Goal: Task Accomplishment & Management: Complete application form

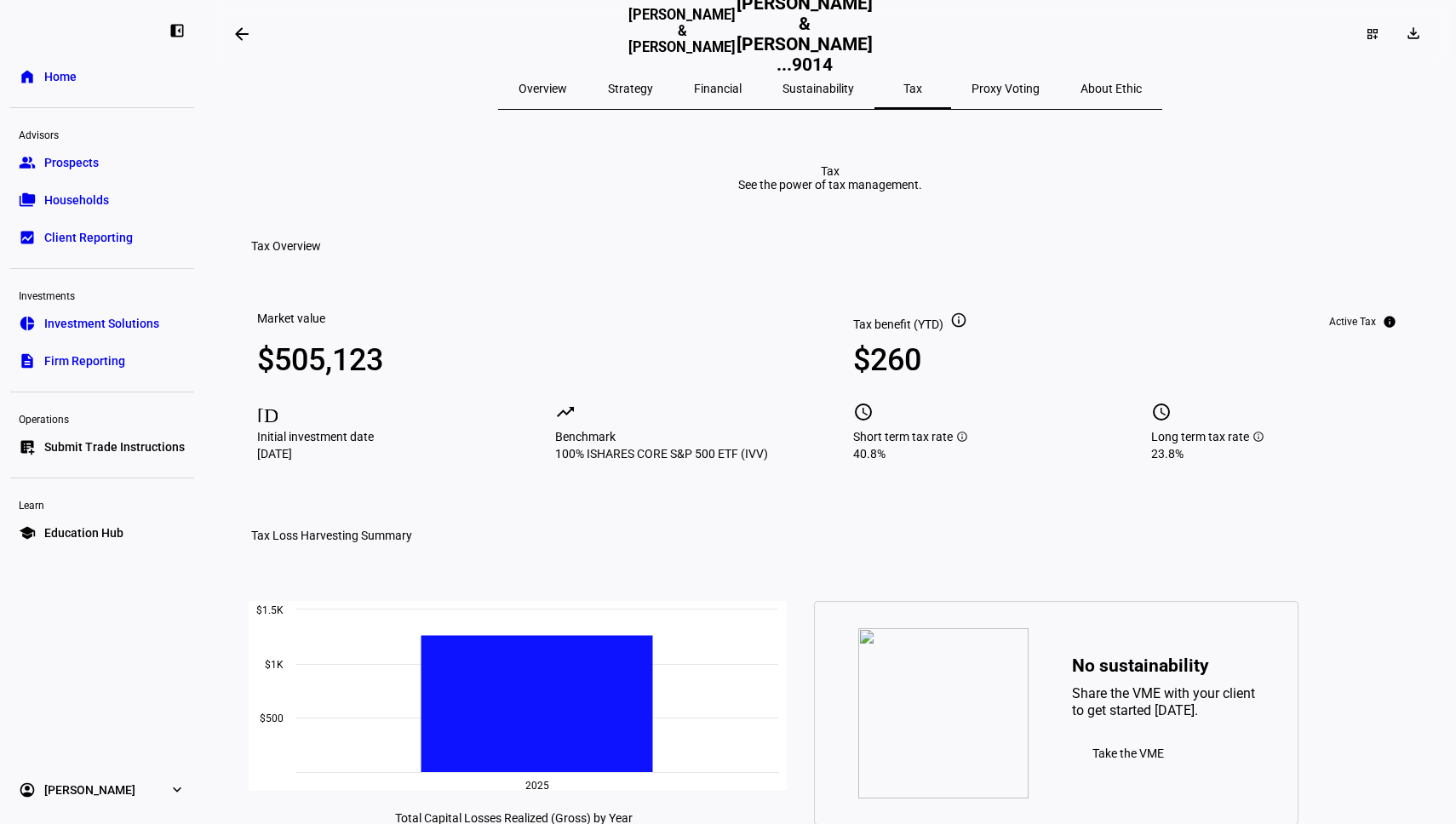
click at [83, 441] on span "Submit Trade Instructions" at bounding box center [114, 446] width 141 height 17
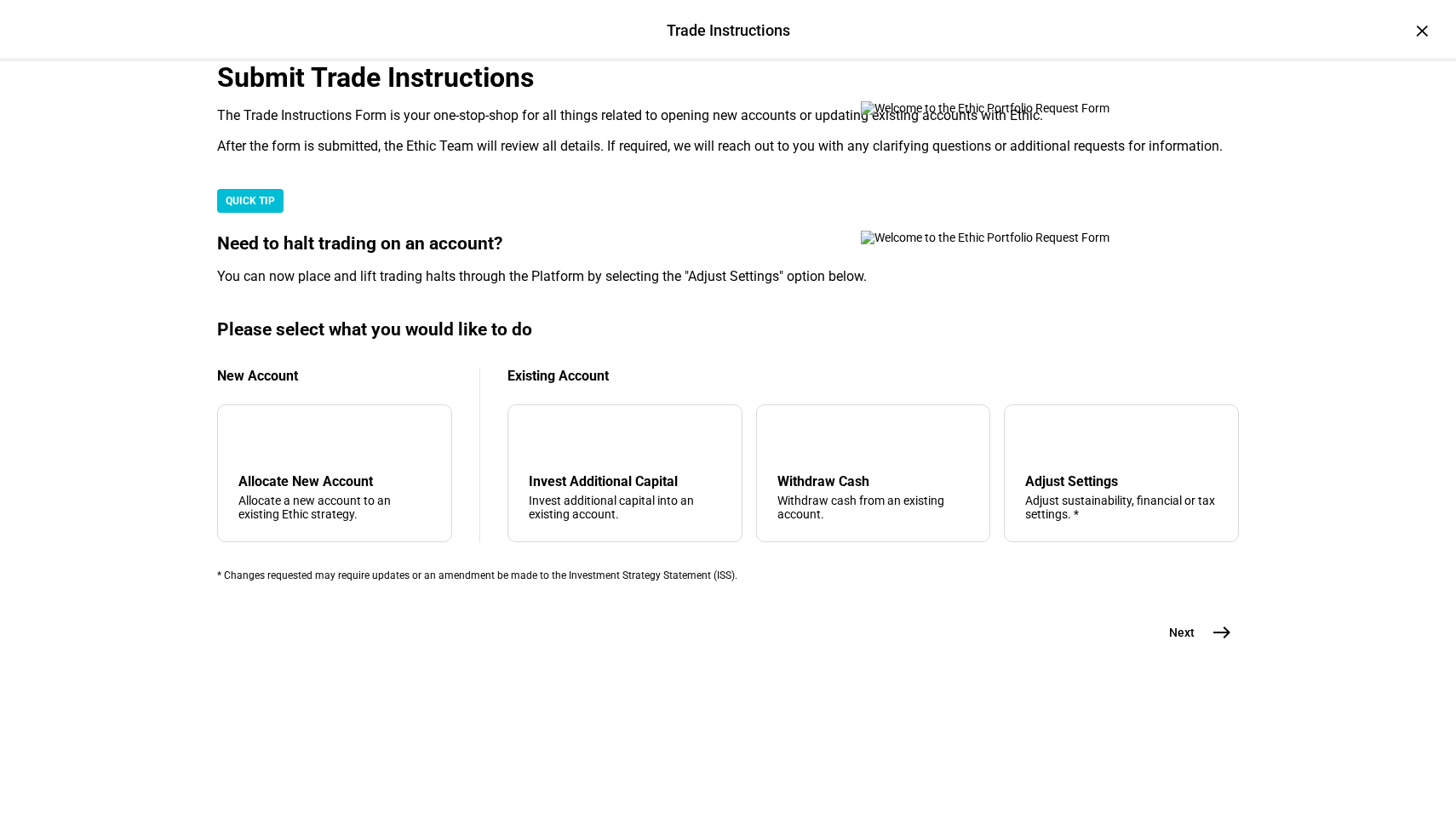
scroll to position [296, 0]
click at [338, 521] on div "Allocate a new account to an existing Ethic strategy." at bounding box center [334, 508] width 192 height 28
click at [1220, 643] on mat-icon "east" at bounding box center [1222, 632] width 21 height 21
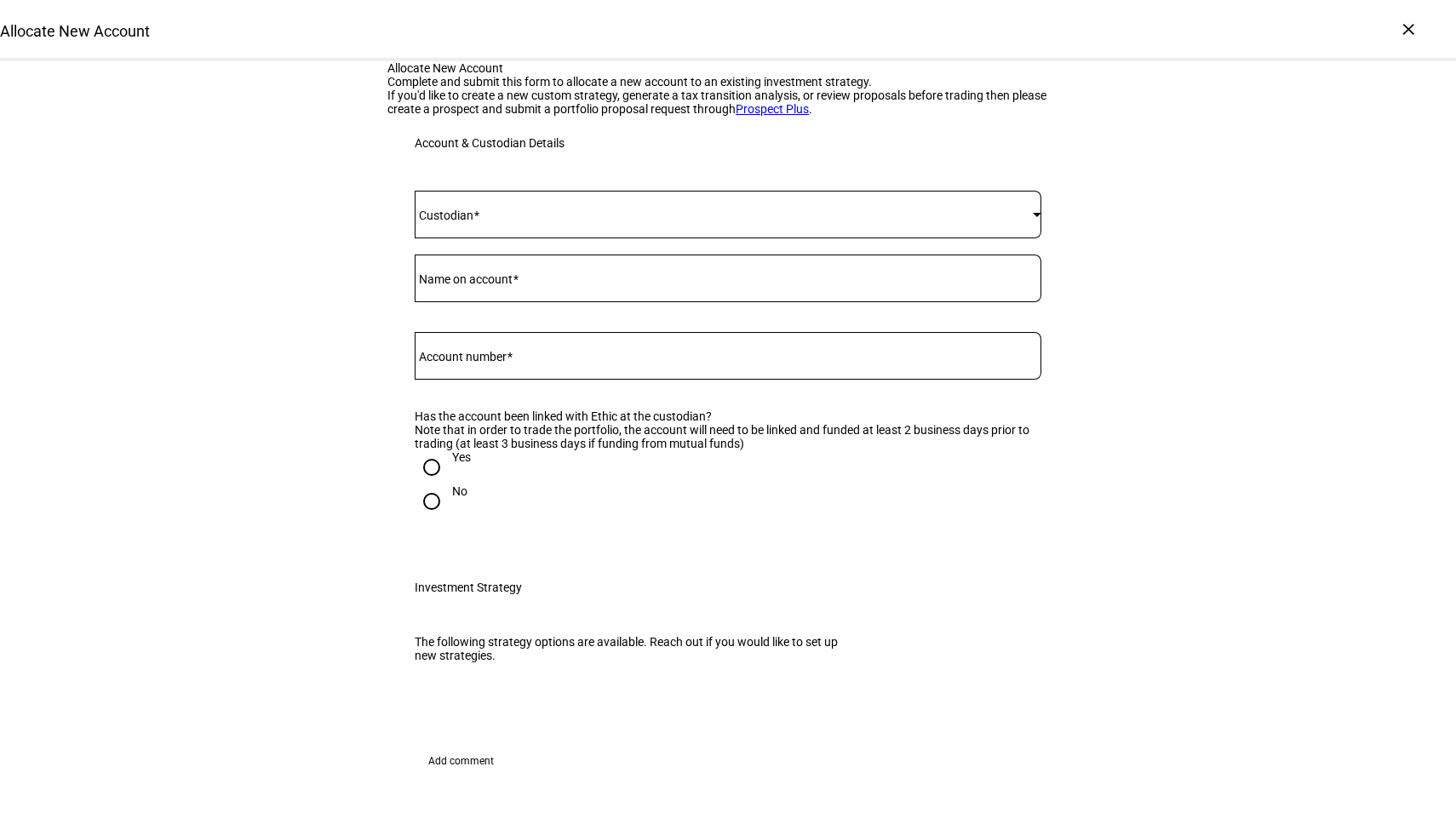
click at [595, 238] on div at bounding box center [728, 215] width 627 height 47
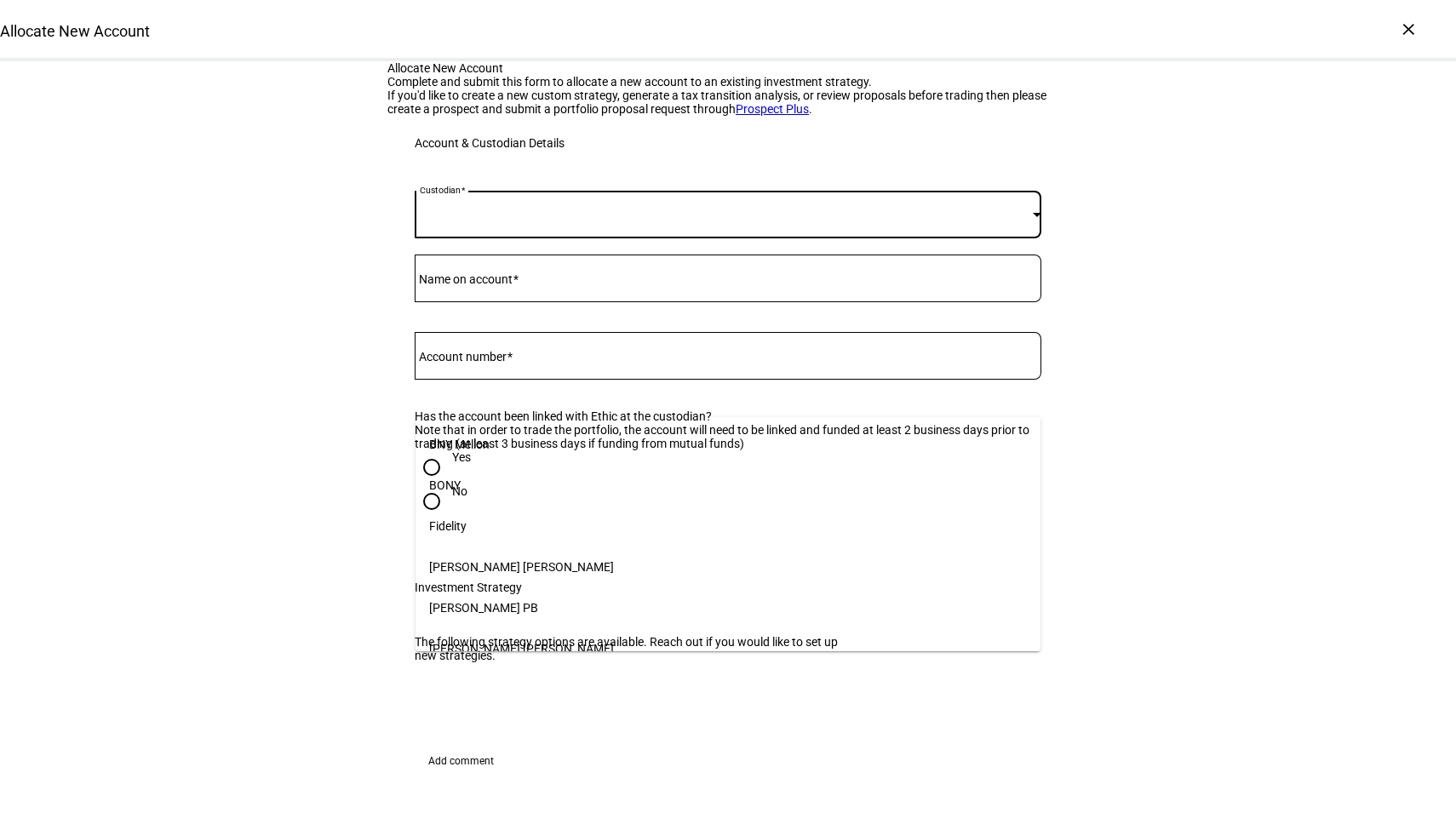
scroll to position [174, 0]
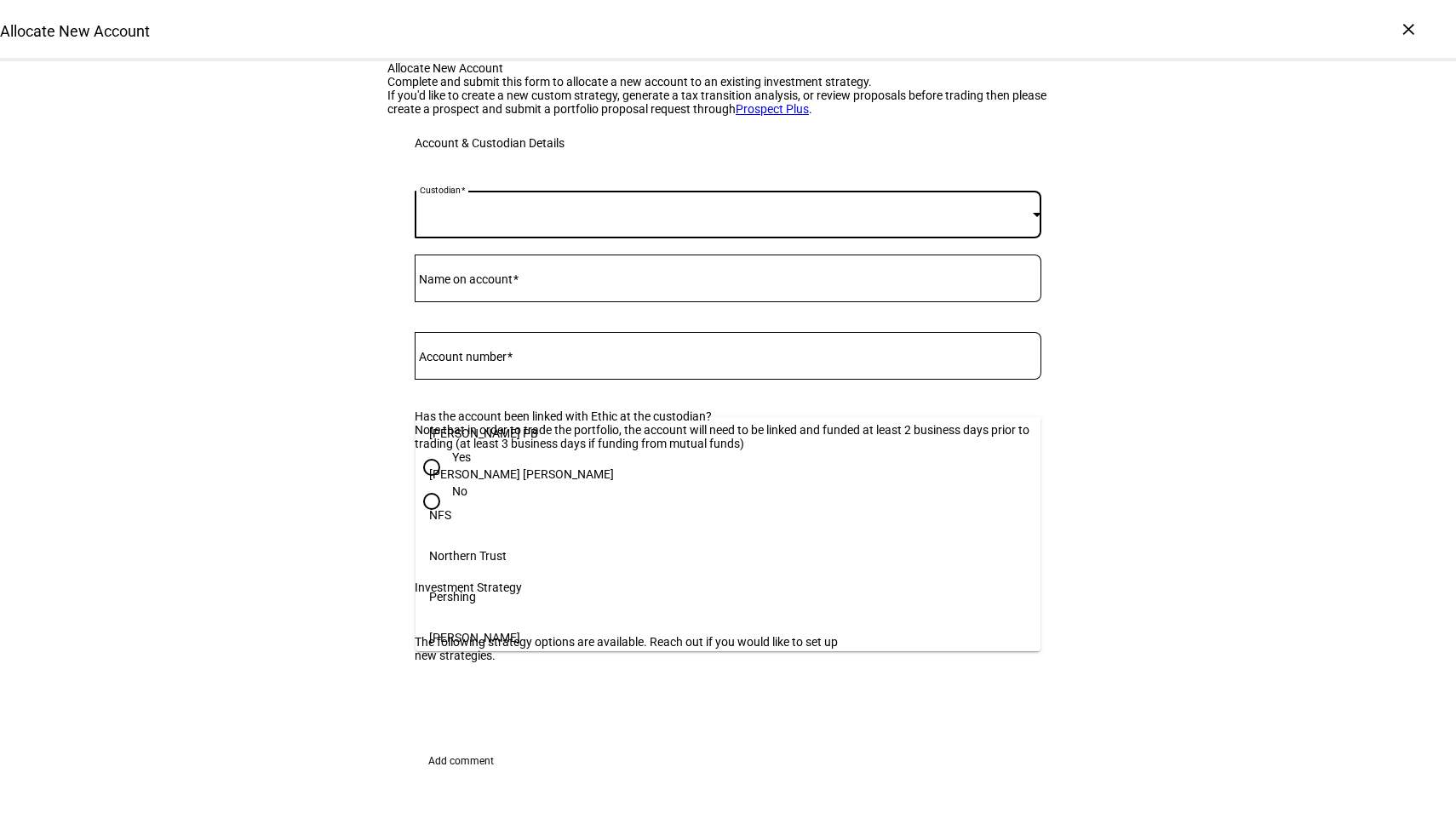
click at [549, 385] on div at bounding box center [728, 412] width 1456 height 824
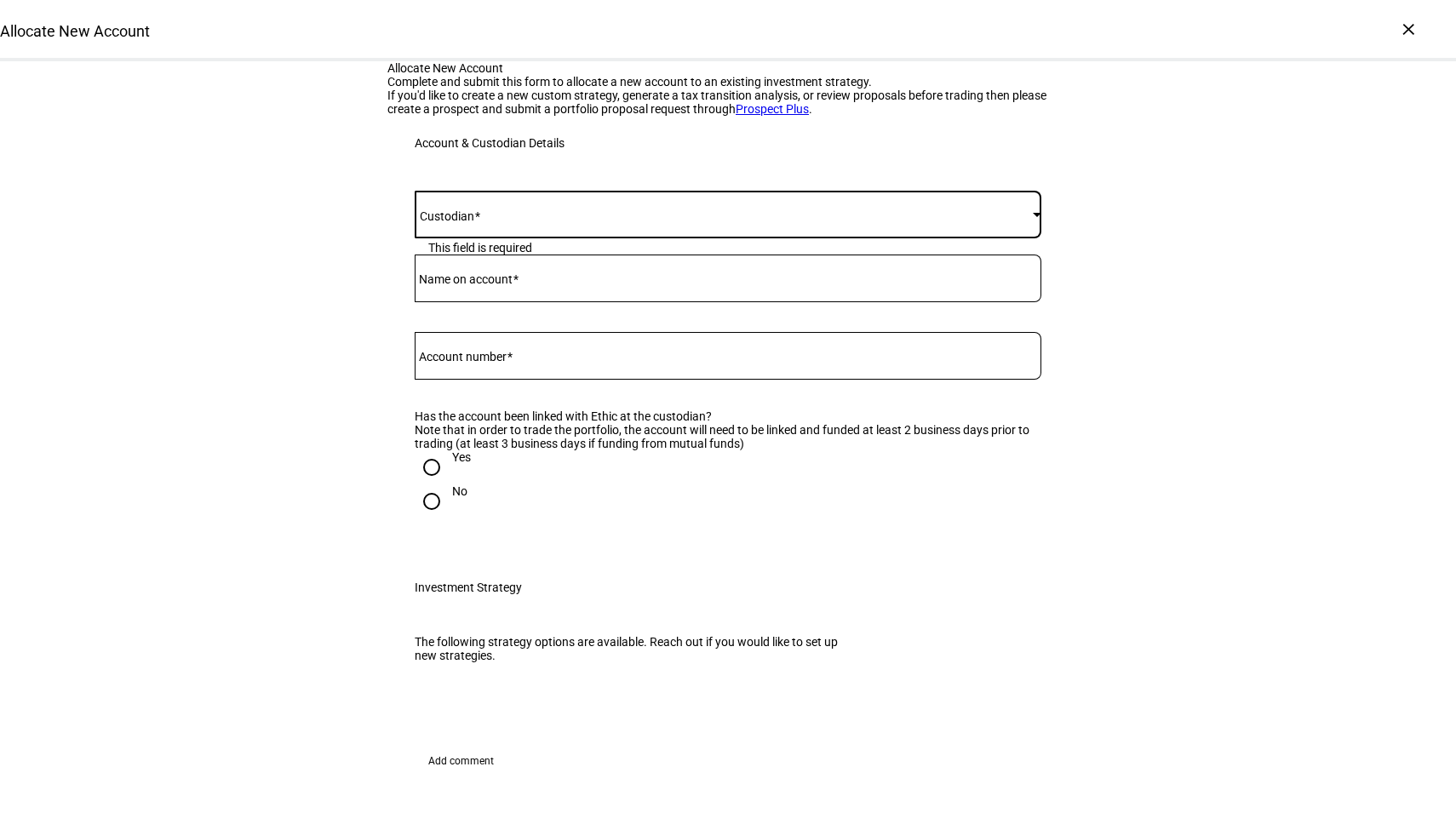
click at [549, 222] on span at bounding box center [724, 215] width 618 height 14
click at [517, 512] on mat-option "[PERSON_NAME]" at bounding box center [728, 529] width 625 height 41
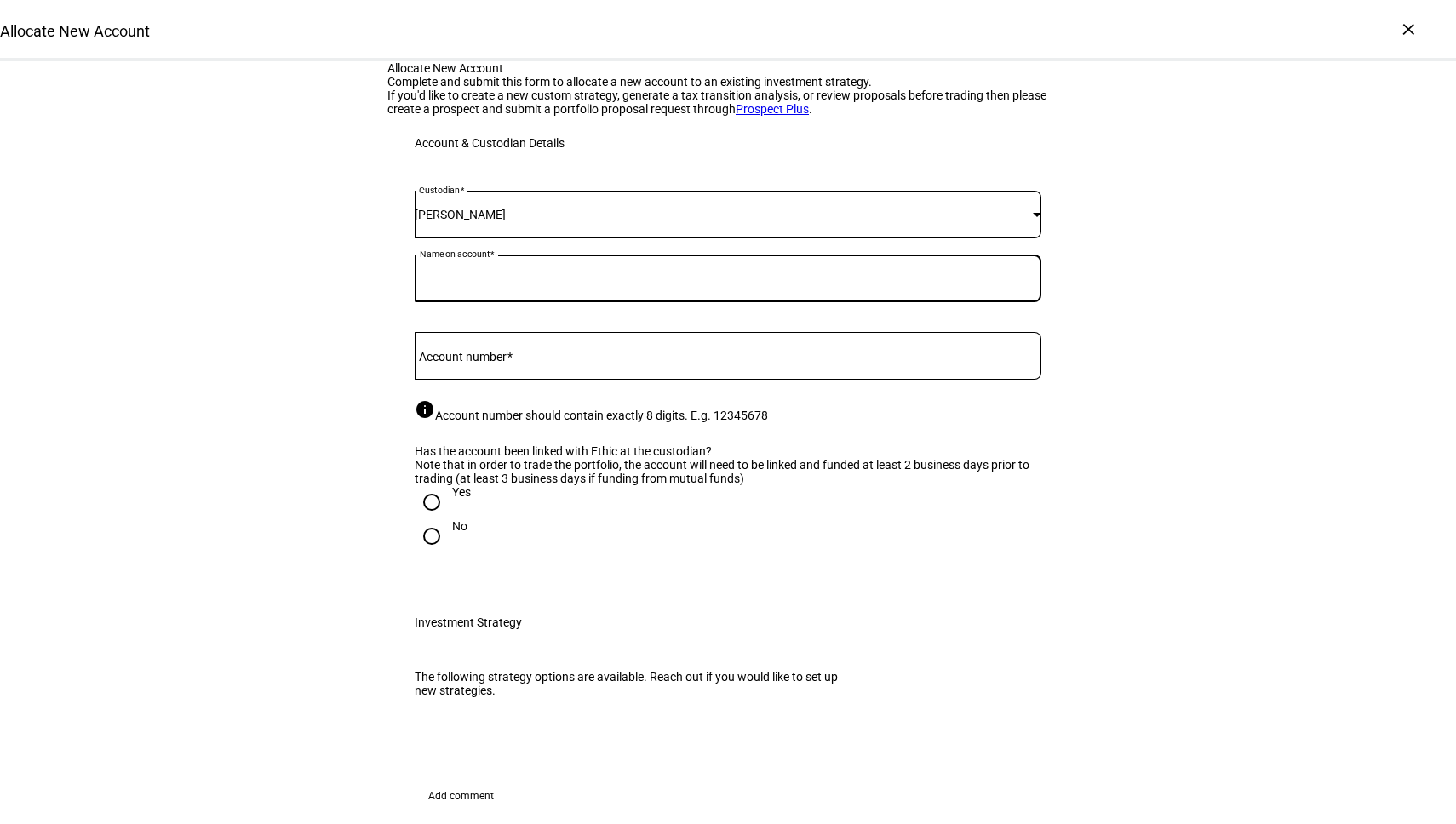
click at [541, 282] on input "Name on account" at bounding box center [728, 275] width 627 height 14
paste input "[PERSON_NAME] [PERSON_NAME]"
type input "[PERSON_NAME] [PERSON_NAME]"
click at [653, 380] on div at bounding box center [728, 355] width 627 height 47
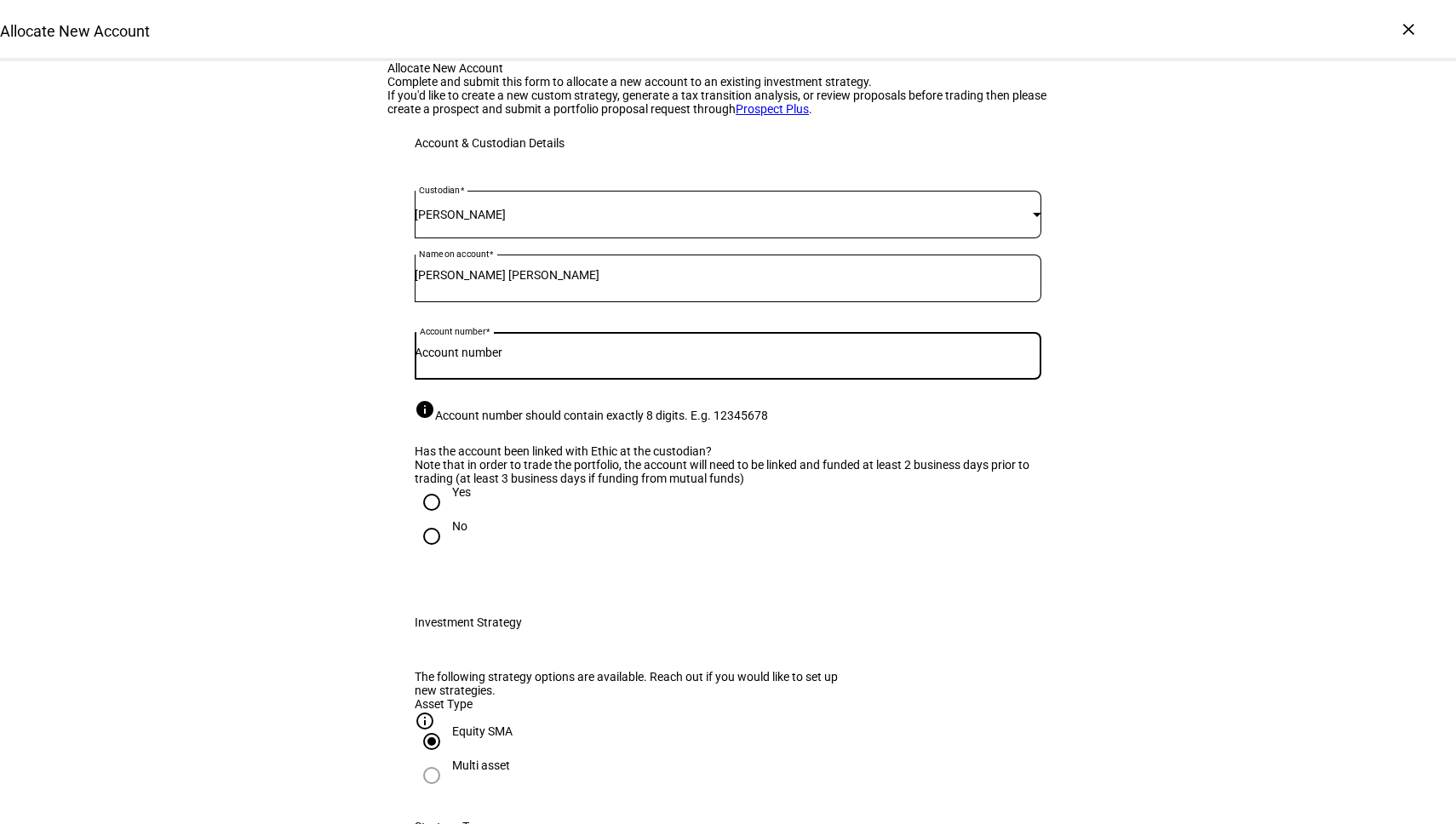
paste input "76890435"
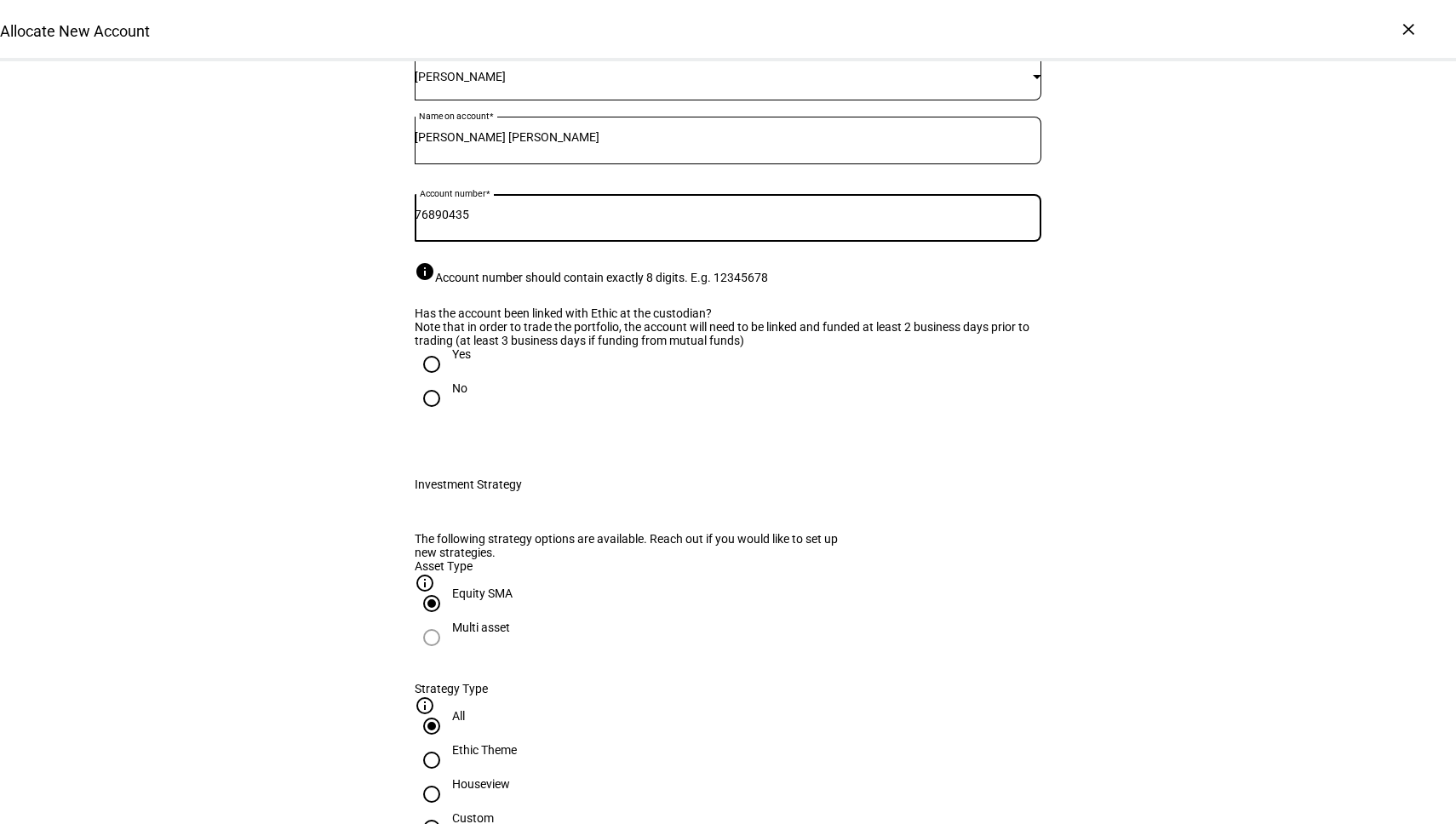
scroll to position [228, 0]
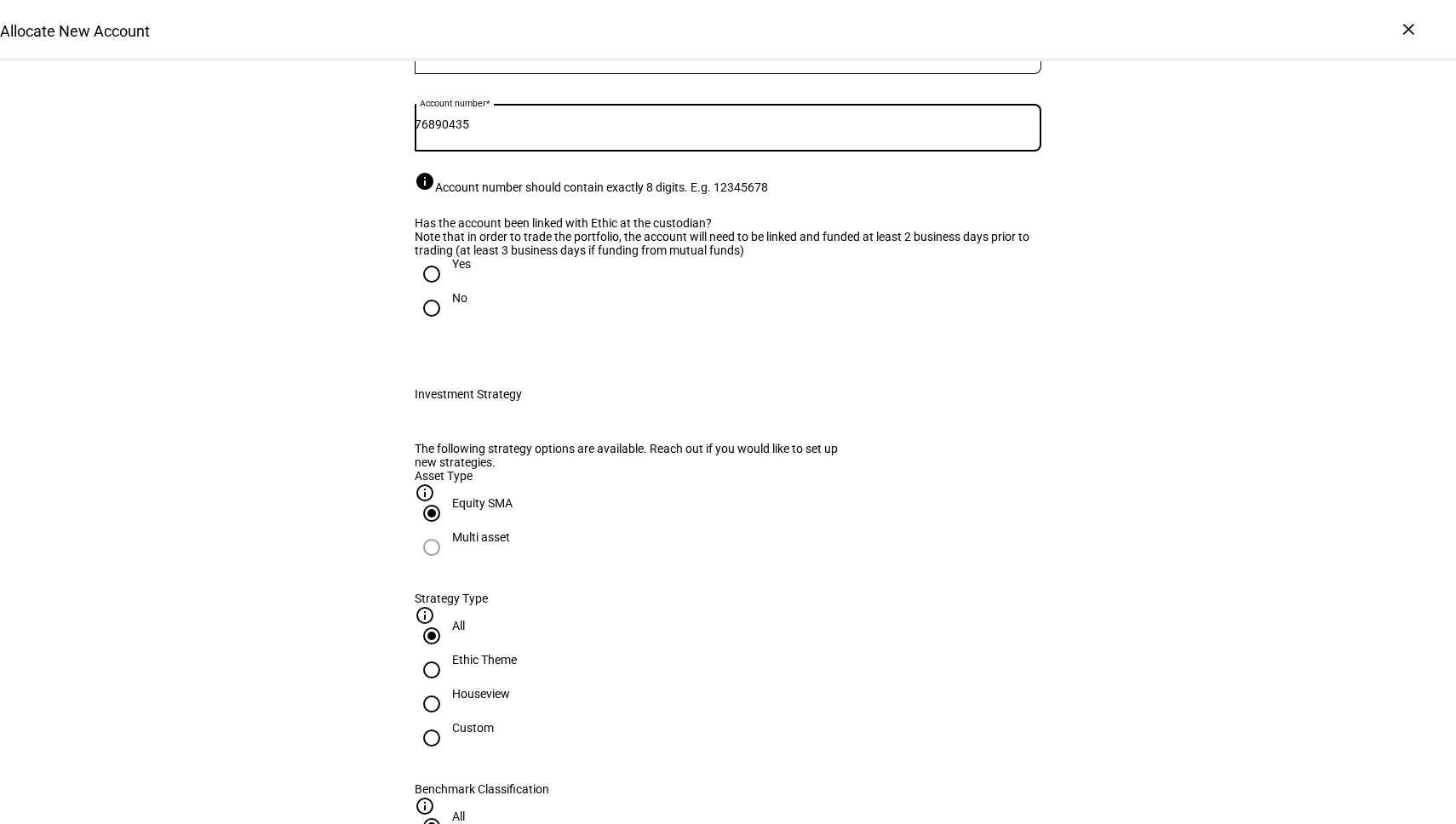
type input "76890435"
click at [434, 291] on input "Yes" at bounding box center [431, 274] width 34 height 34
radio input "true"
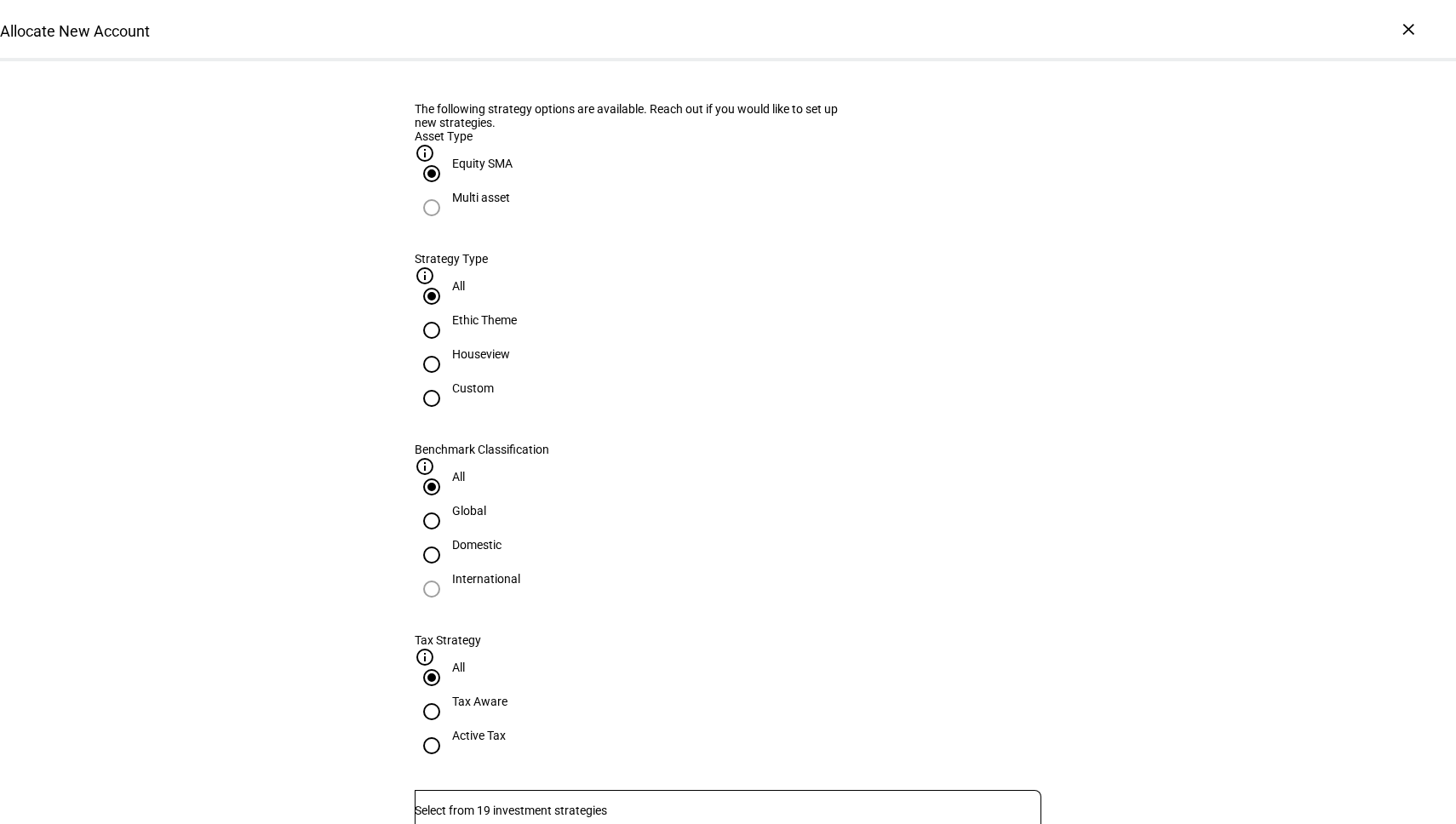
scroll to position [596, 0]
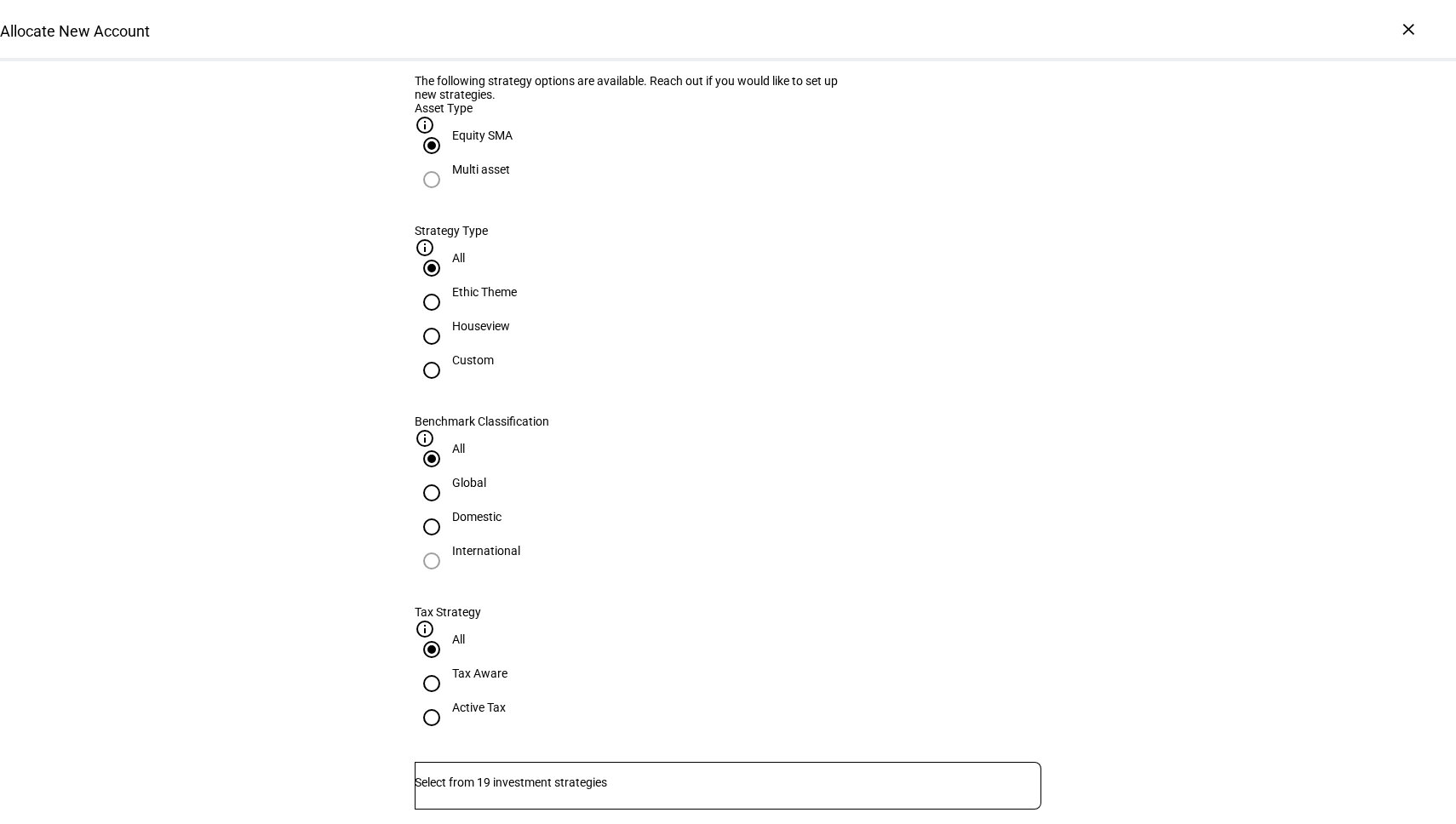
click at [449, 353] on input "Houseview" at bounding box center [431, 336] width 34 height 34
radio input "true"
click at [449, 701] on input "Active Tax" at bounding box center [431, 718] width 34 height 34
radio input "true"
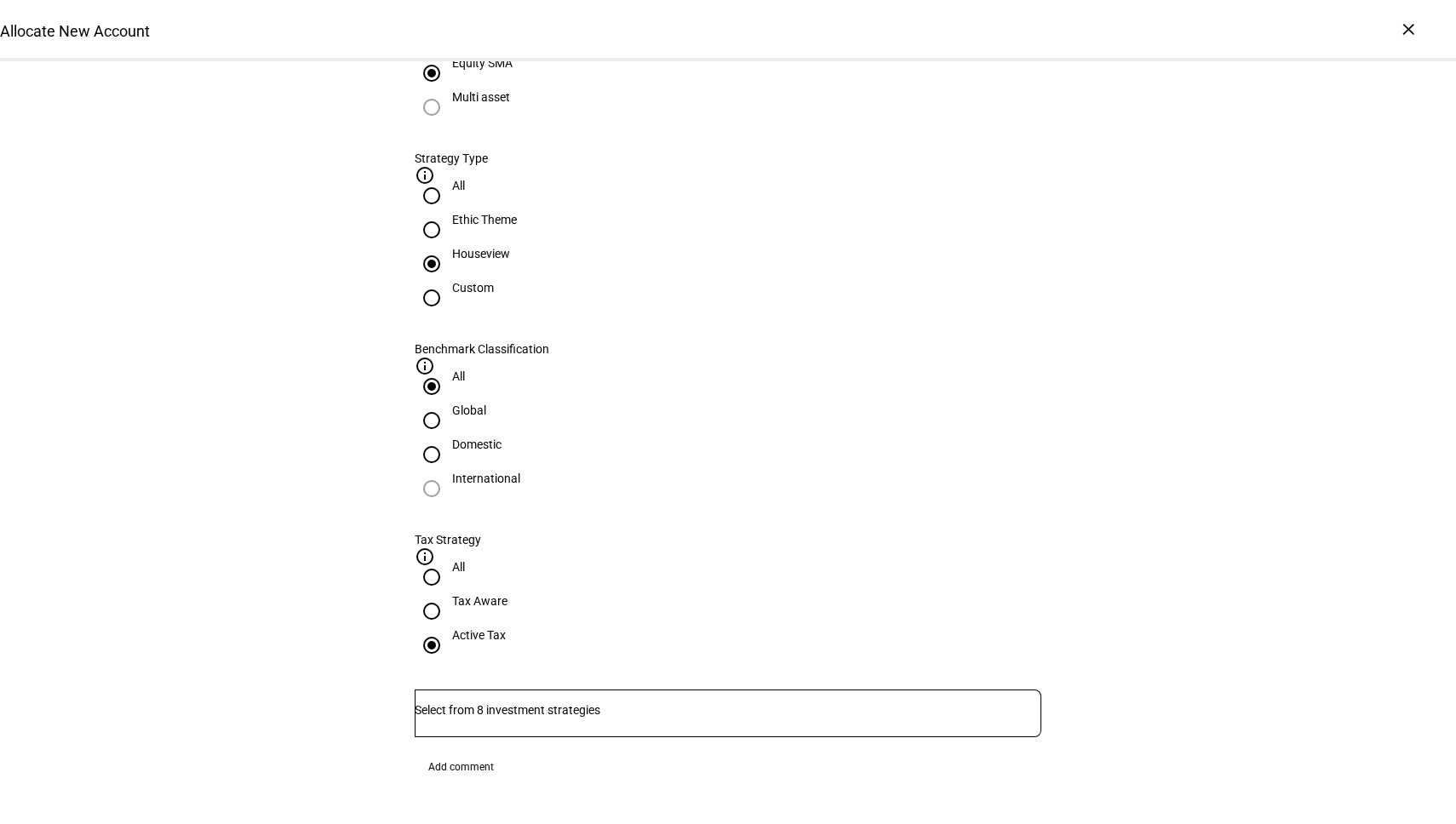
scroll to position [670, 0]
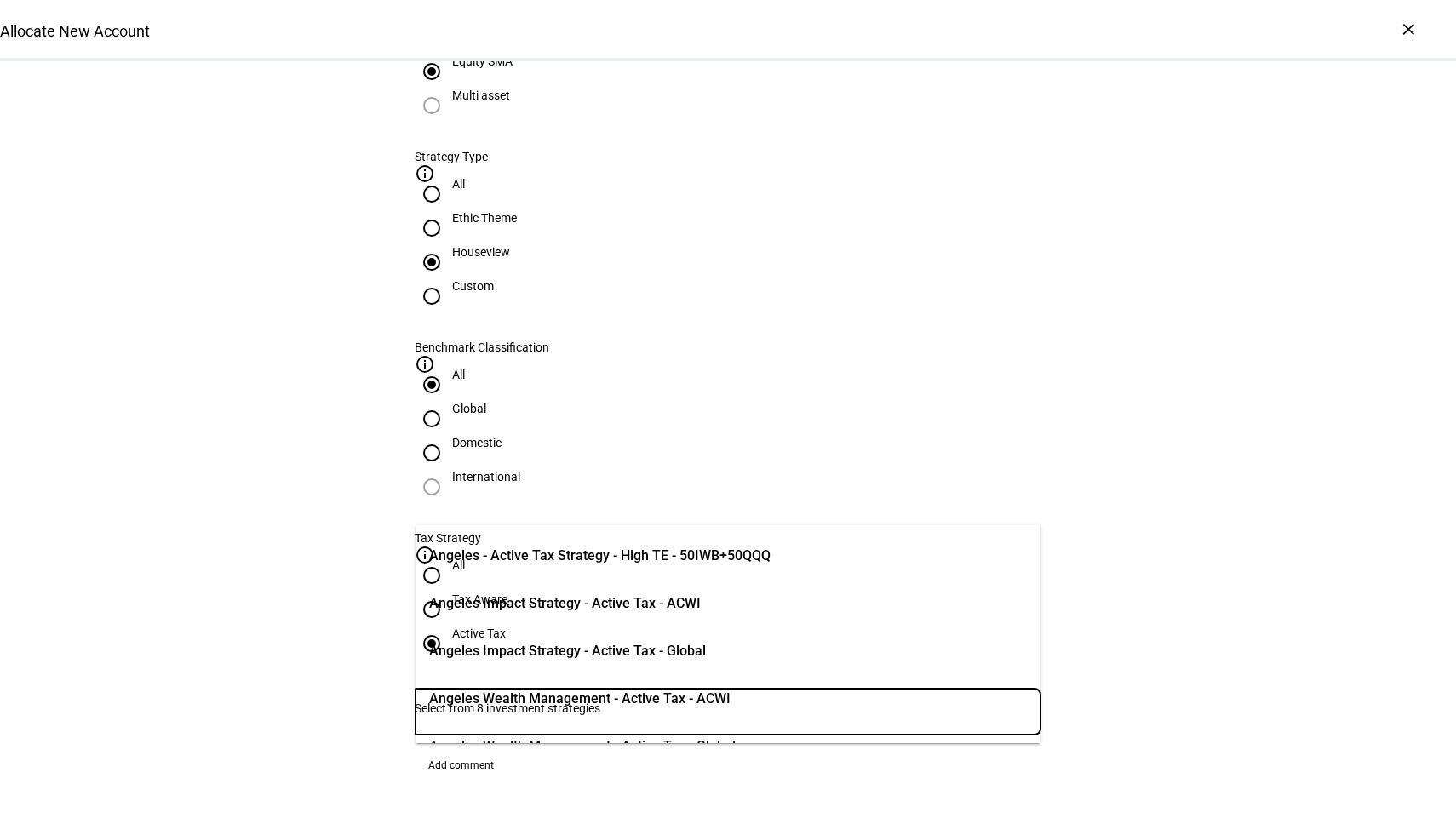
click at [681, 702] on input "Number" at bounding box center [728, 709] width 627 height 14
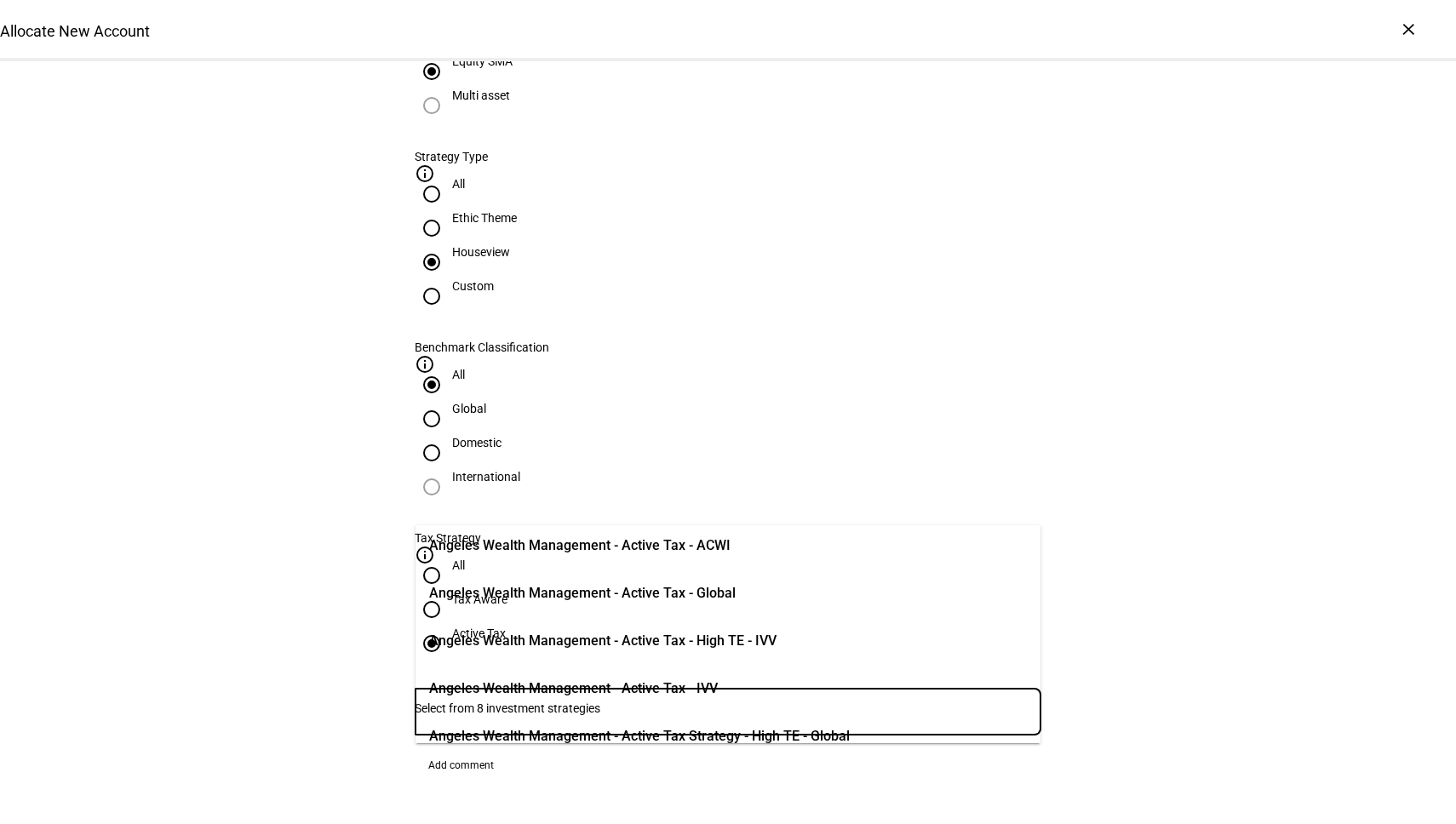
scroll to position [177, 0]
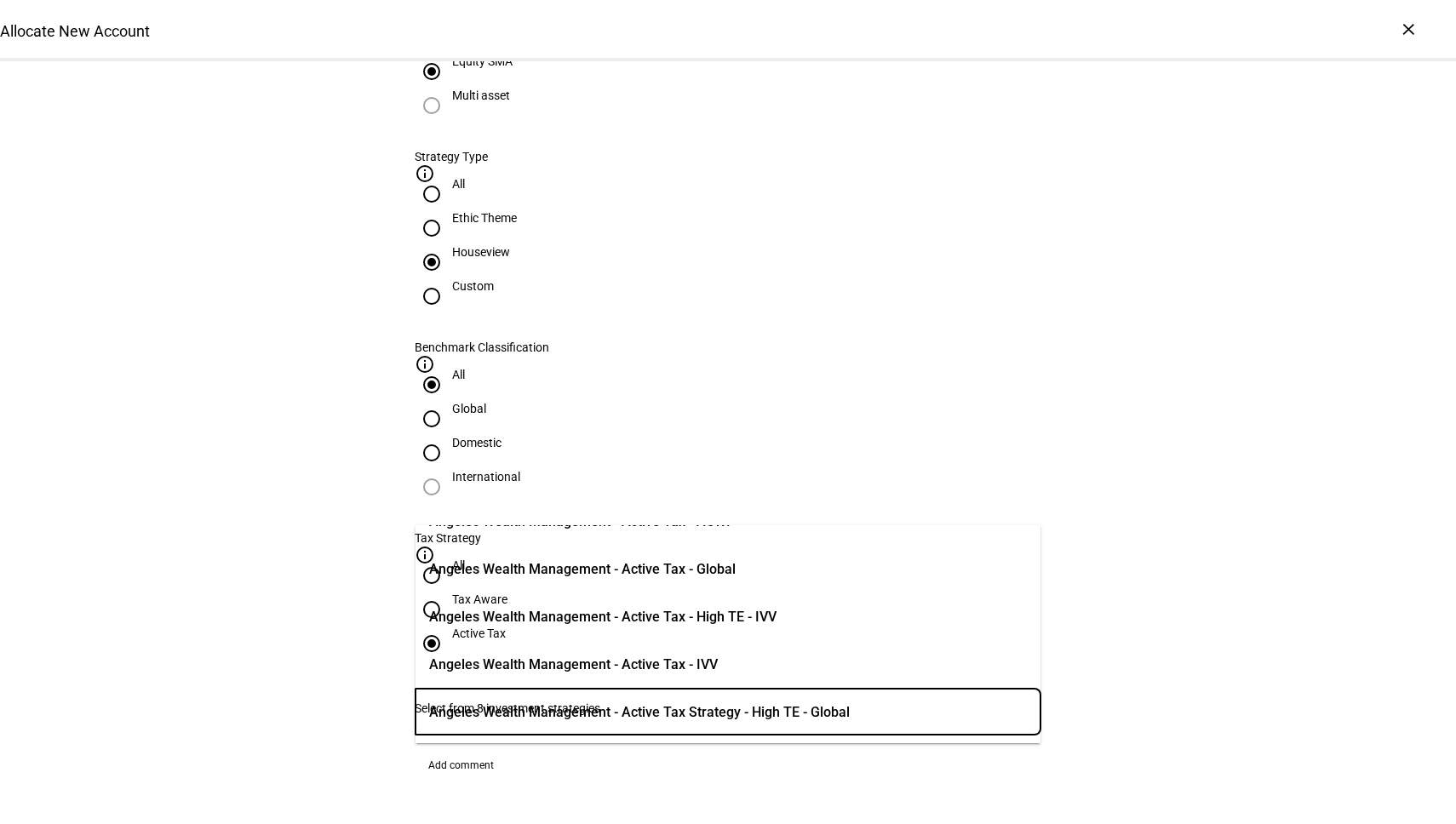
click at [641, 569] on span "Angeles Wealth Management - Active Tax - Global" at bounding box center [582, 569] width 306 height 21
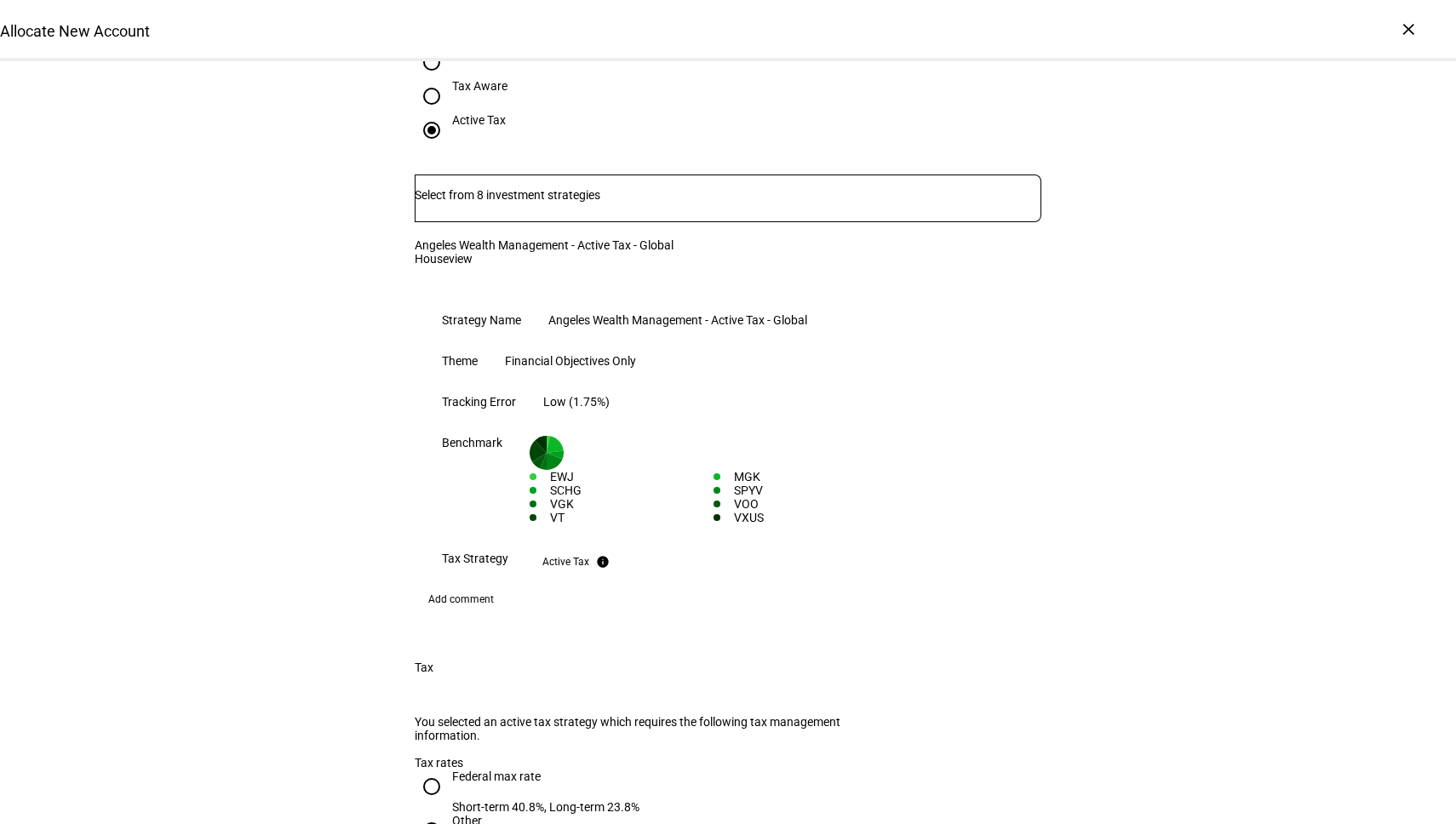
scroll to position [1294, 0]
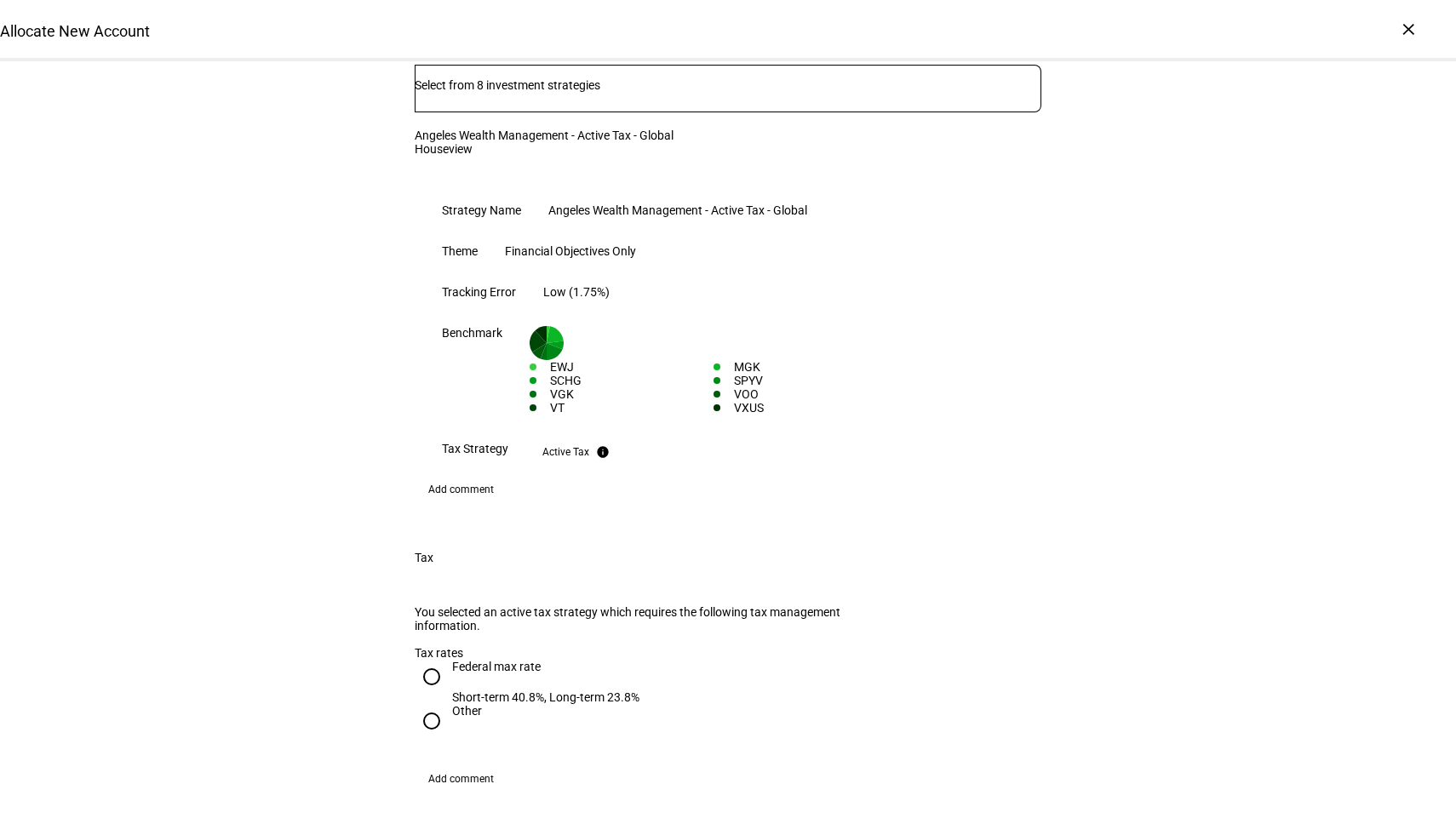
click at [498, 660] on div "Federal max rate" at bounding box center [545, 666] width 187 height 14
click at [449, 660] on input "Federal max rate Short-term 40.8%, Long-term 23.8%" at bounding box center [431, 676] width 34 height 34
radio input "true"
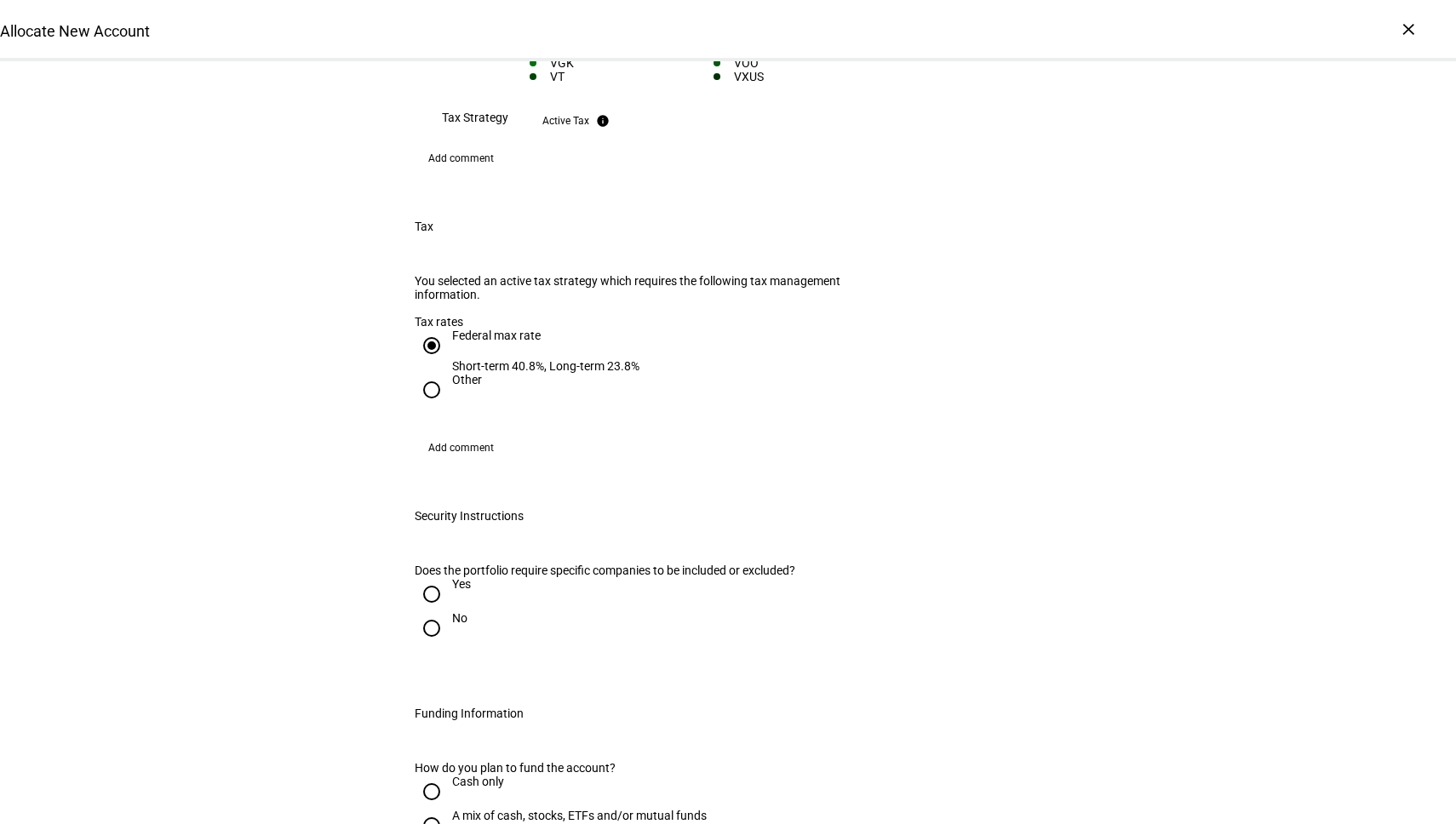
scroll to position [1768, 0]
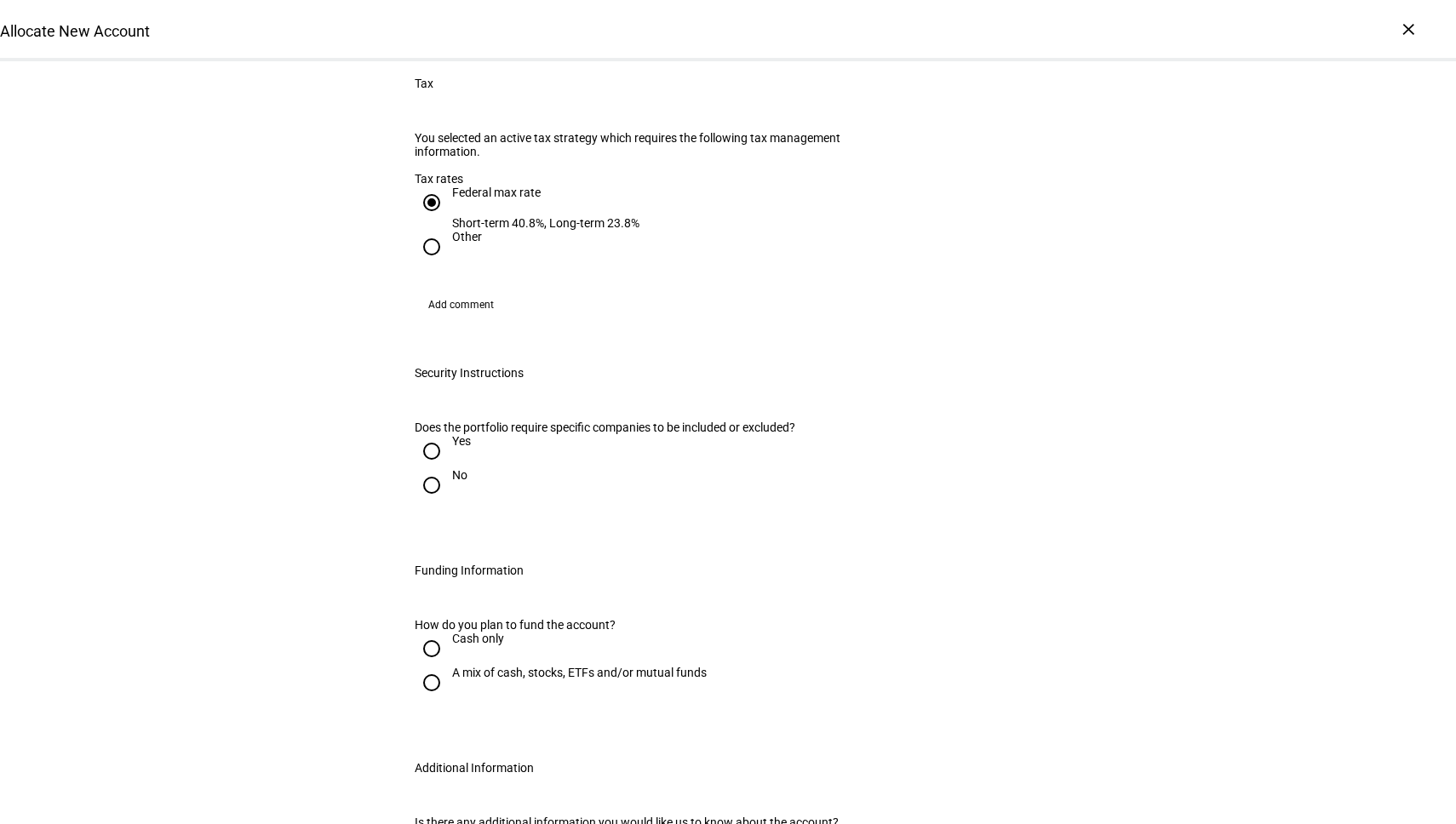
click at [425, 469] on input "No" at bounding box center [431, 485] width 34 height 34
radio input "true"
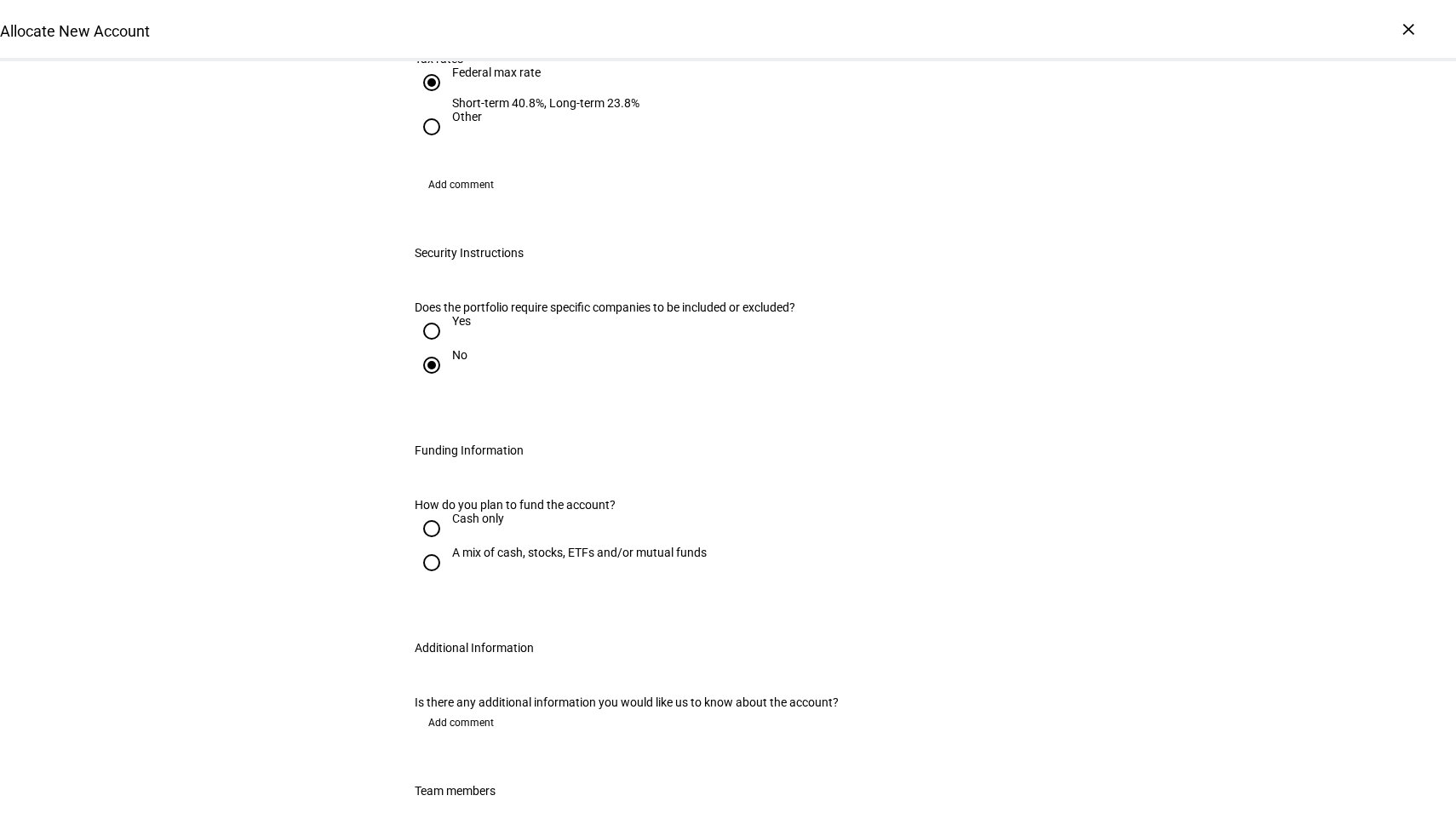
scroll to position [1932, 0]
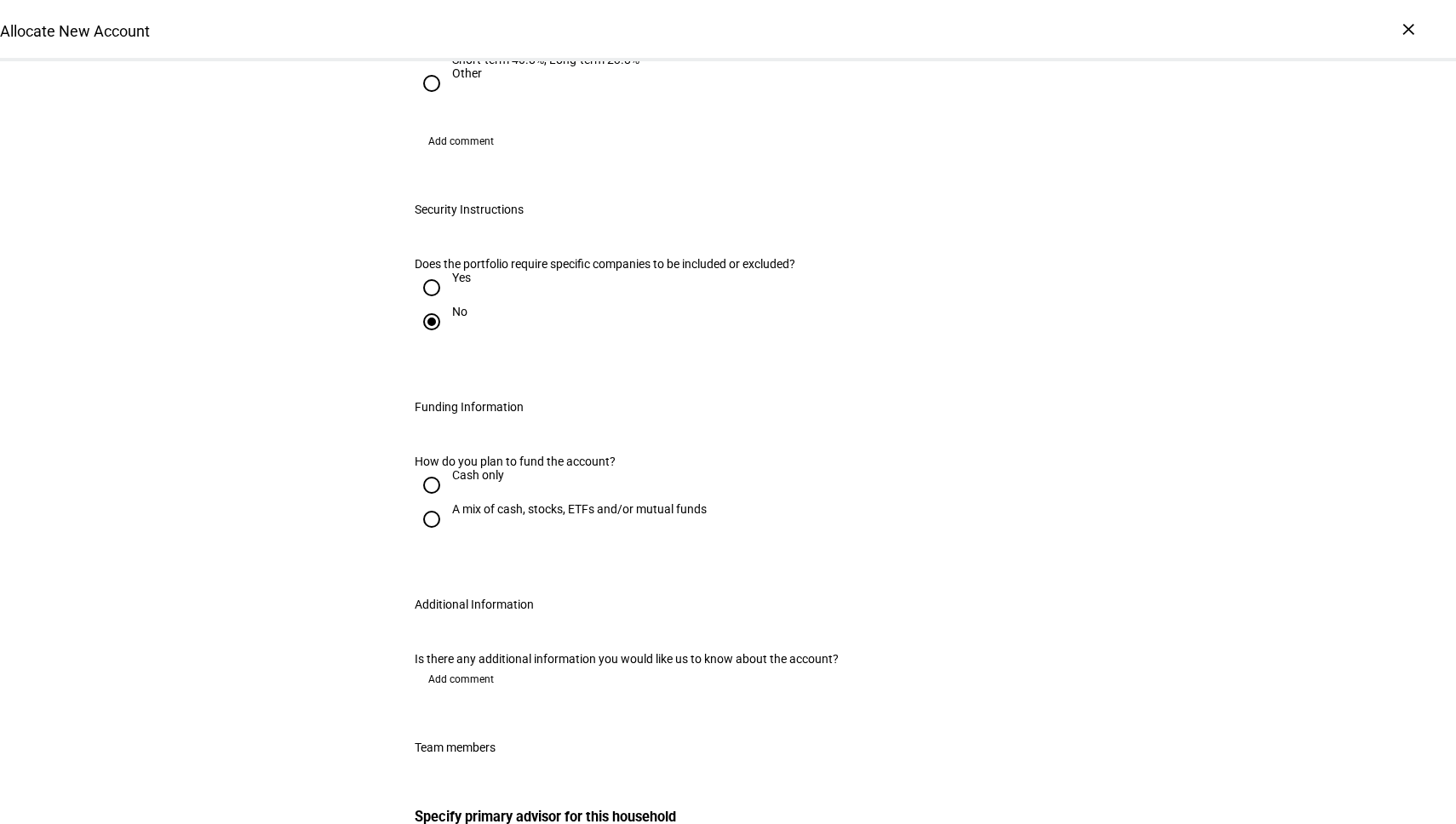
click at [435, 502] on input "A mix of cash, stocks, ETFs and/or mutual funds" at bounding box center [431, 519] width 34 height 34
radio input "true"
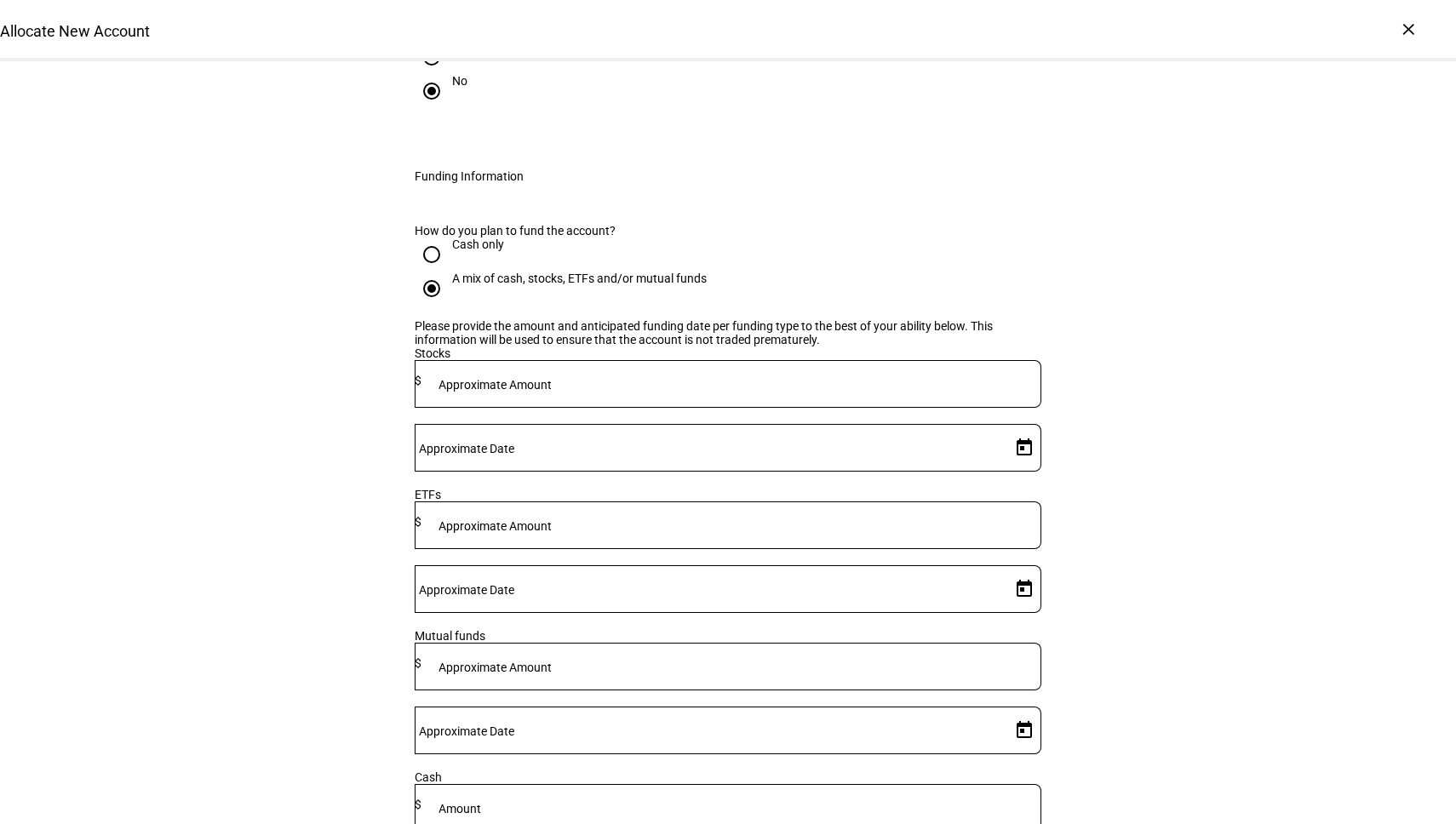
scroll to position [2191, 0]
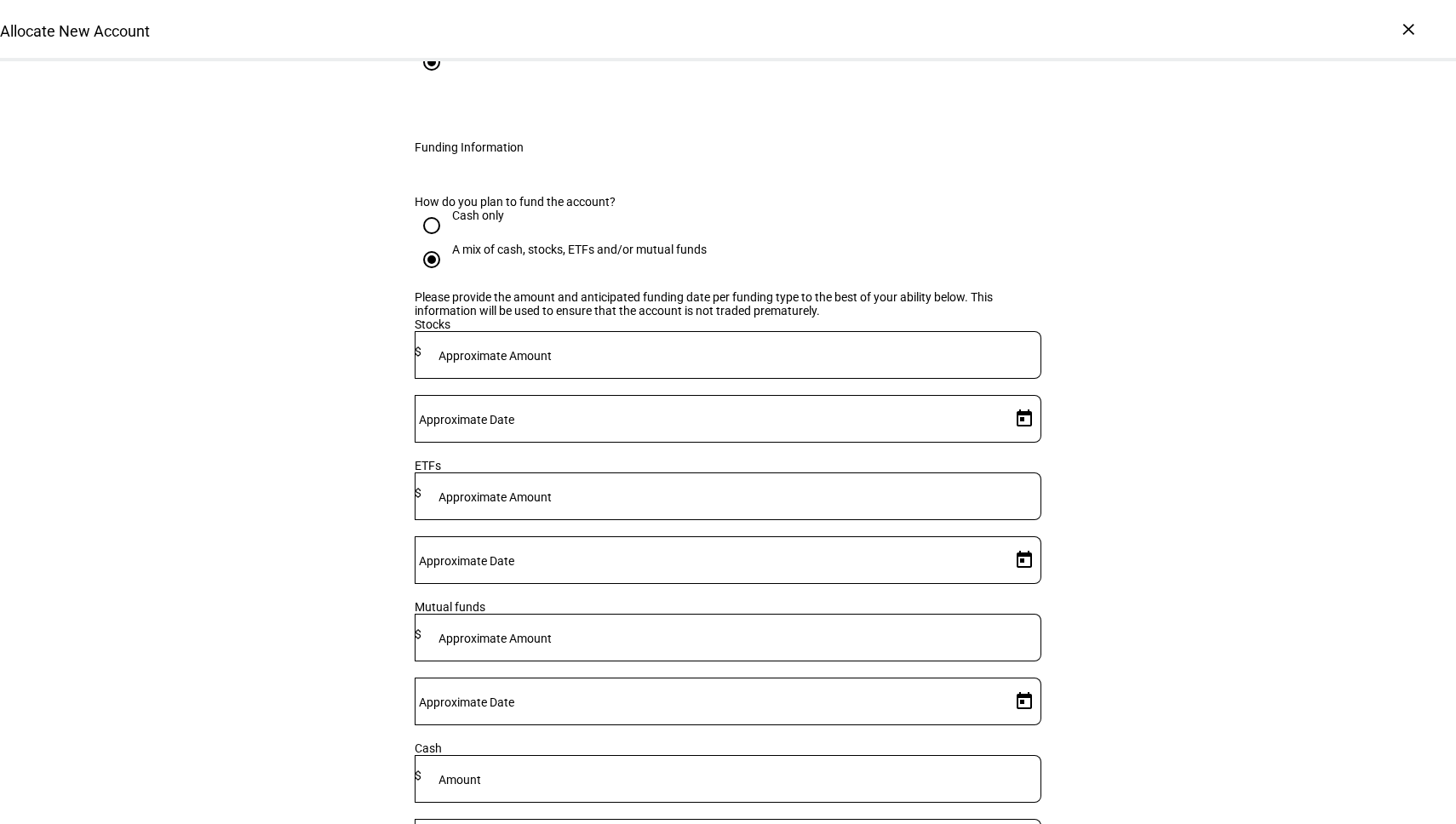
click at [678, 345] on input at bounding box center [731, 351] width 620 height 14
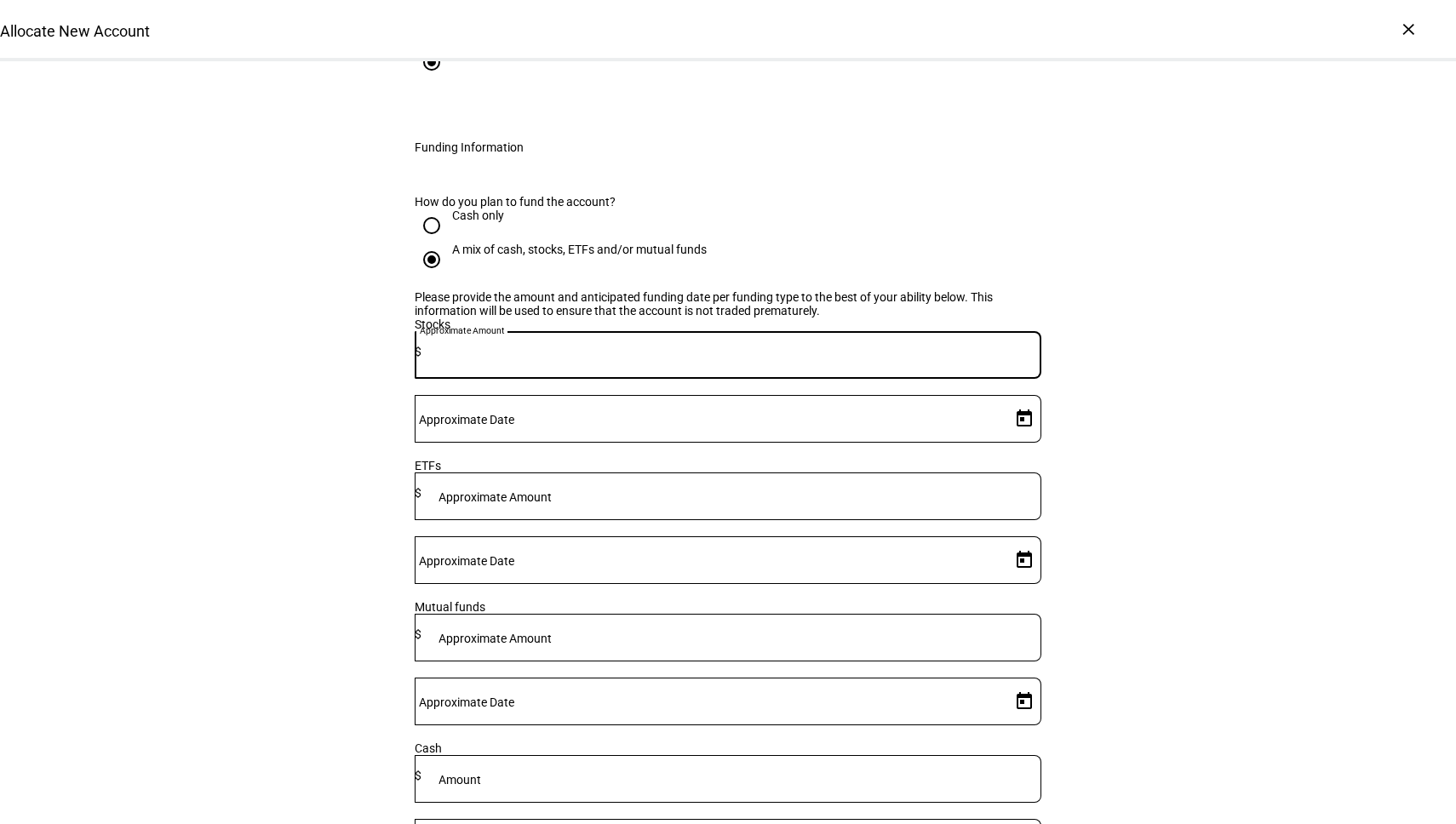
paste input "530,640"
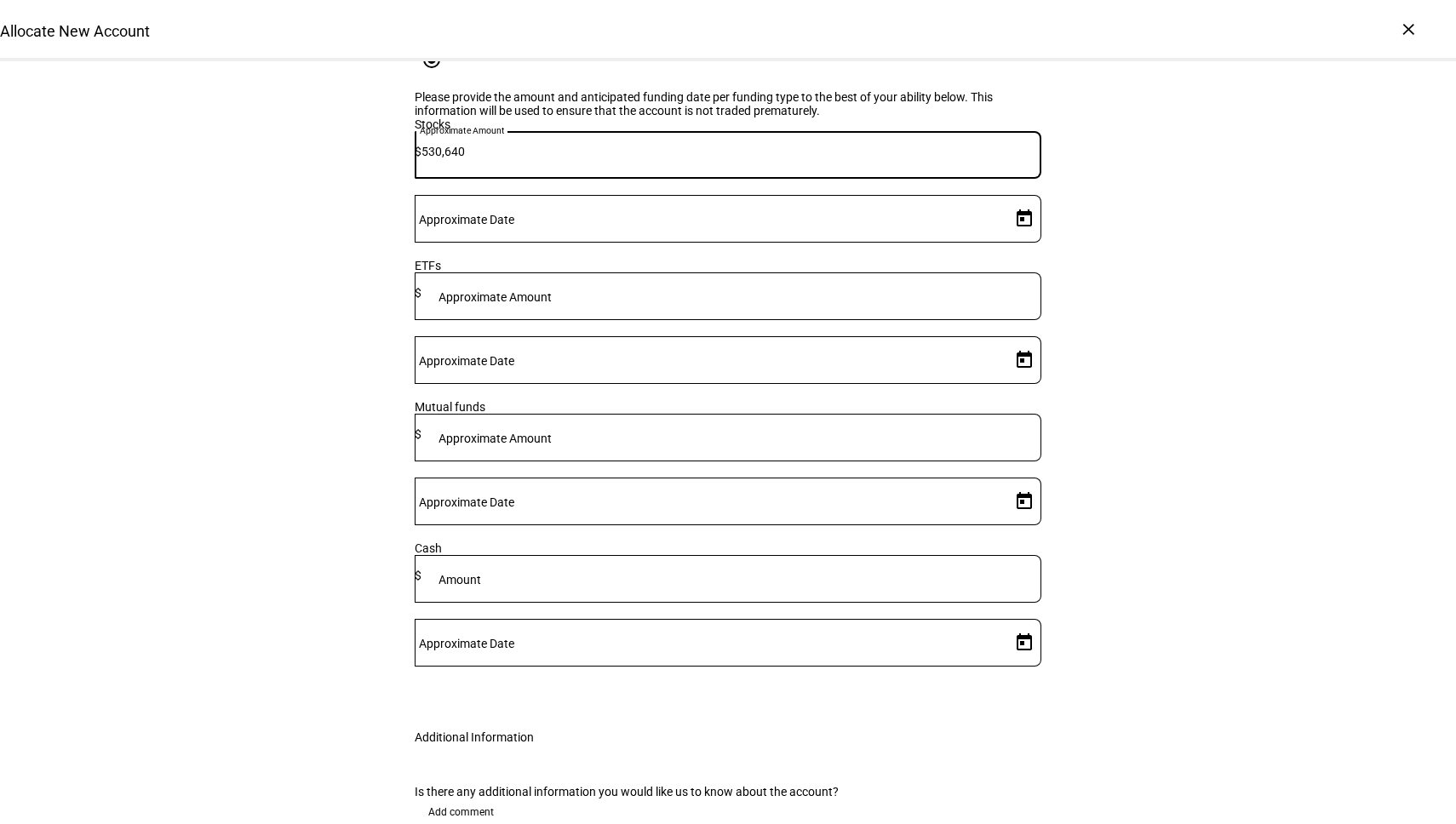
type input "530,640"
click at [461, 798] on span "Add comment" at bounding box center [461, 812] width 66 height 28
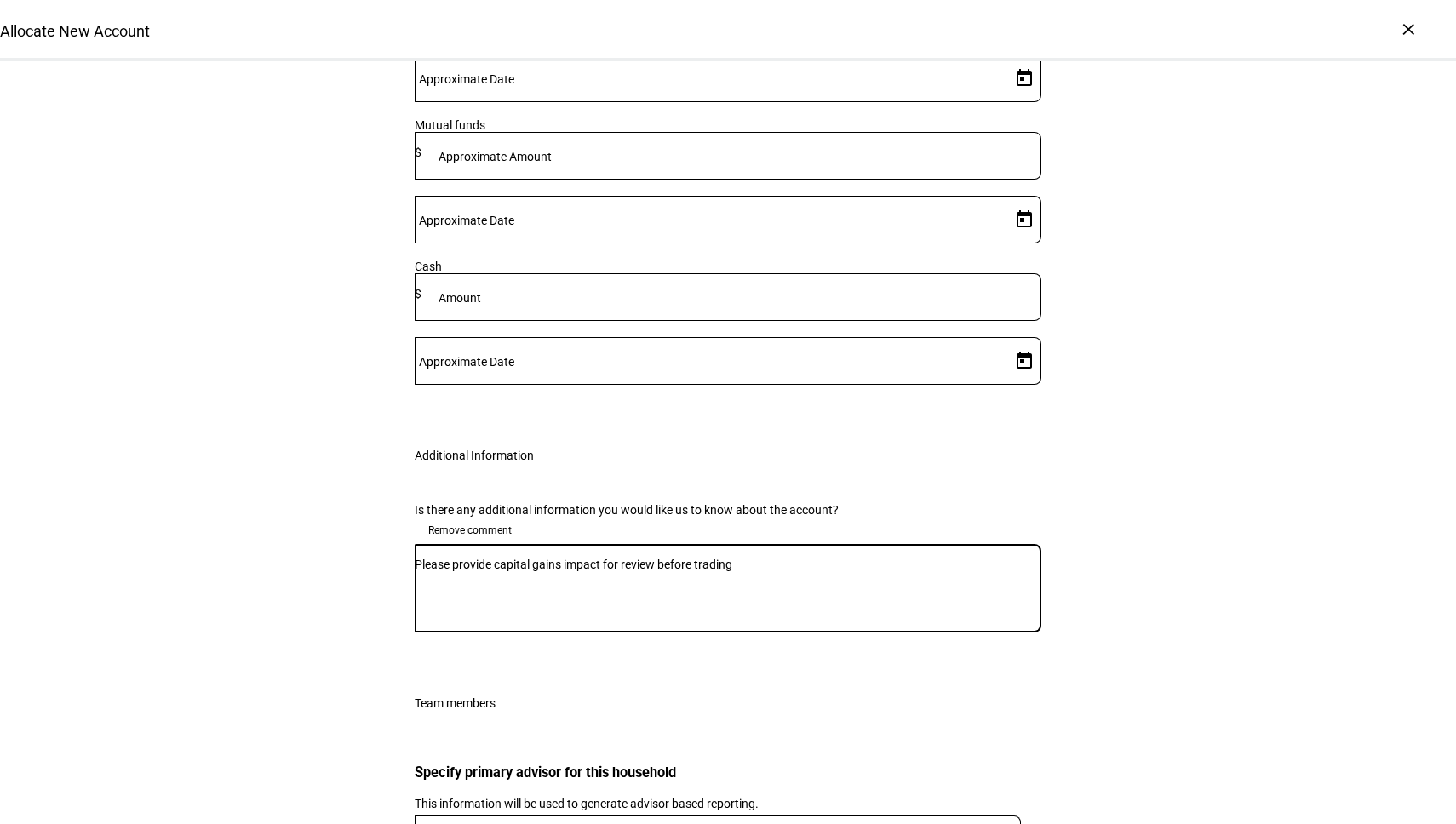
scroll to position [2806, 0]
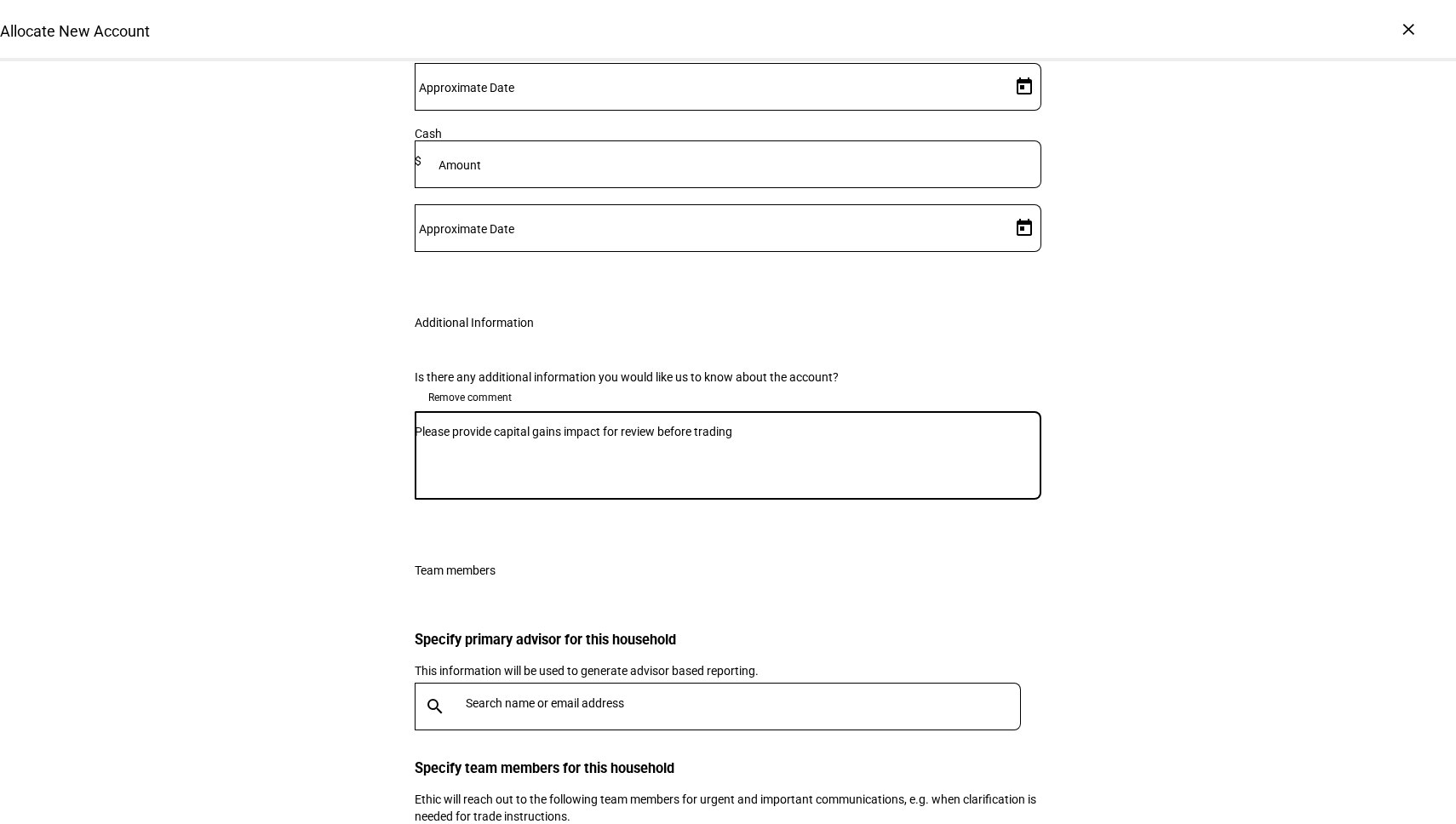
type textarea "Please provide capital gains impact for review before trading"
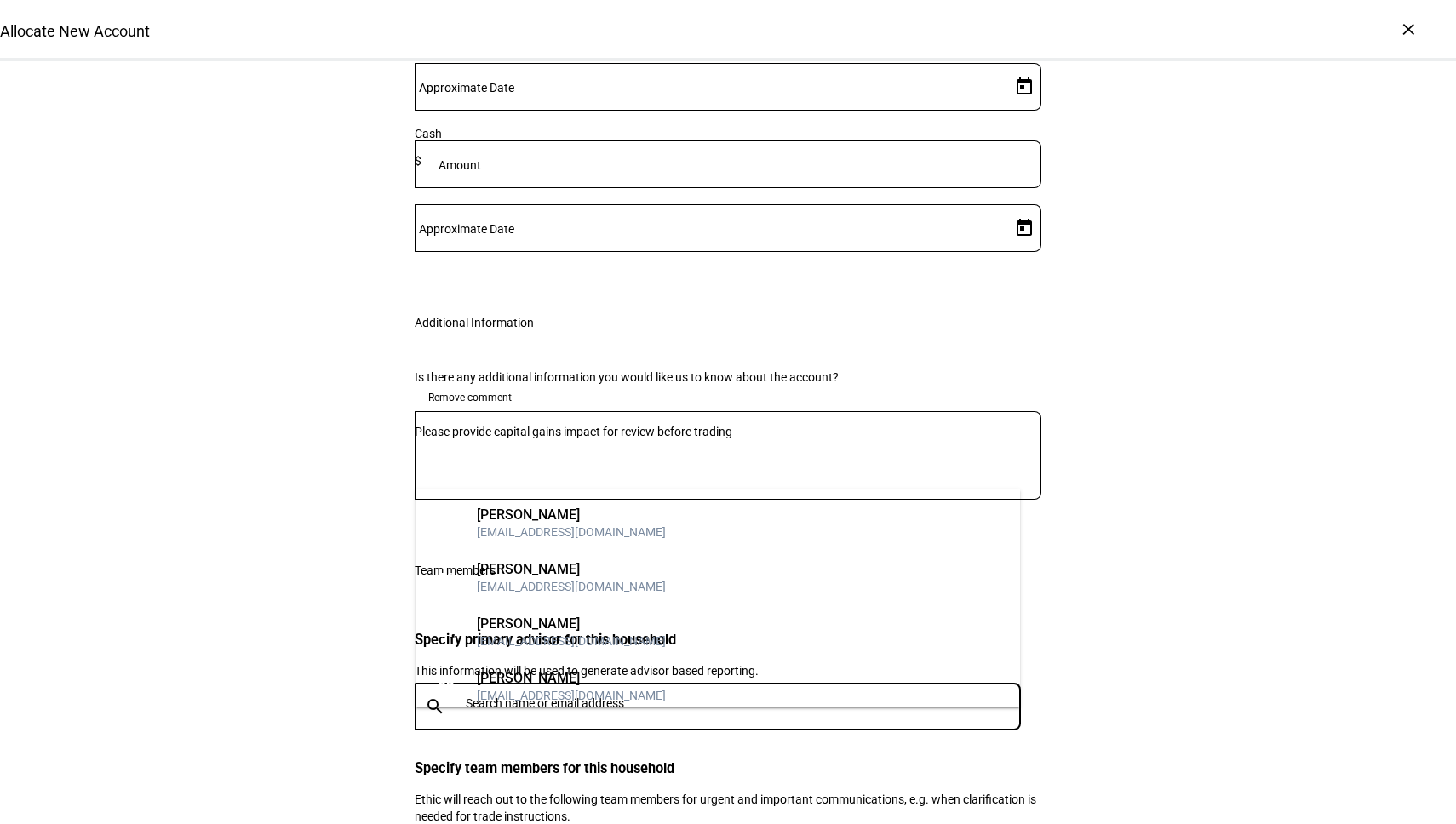
click at [536, 697] on input "text" at bounding box center [746, 704] width 562 height 14
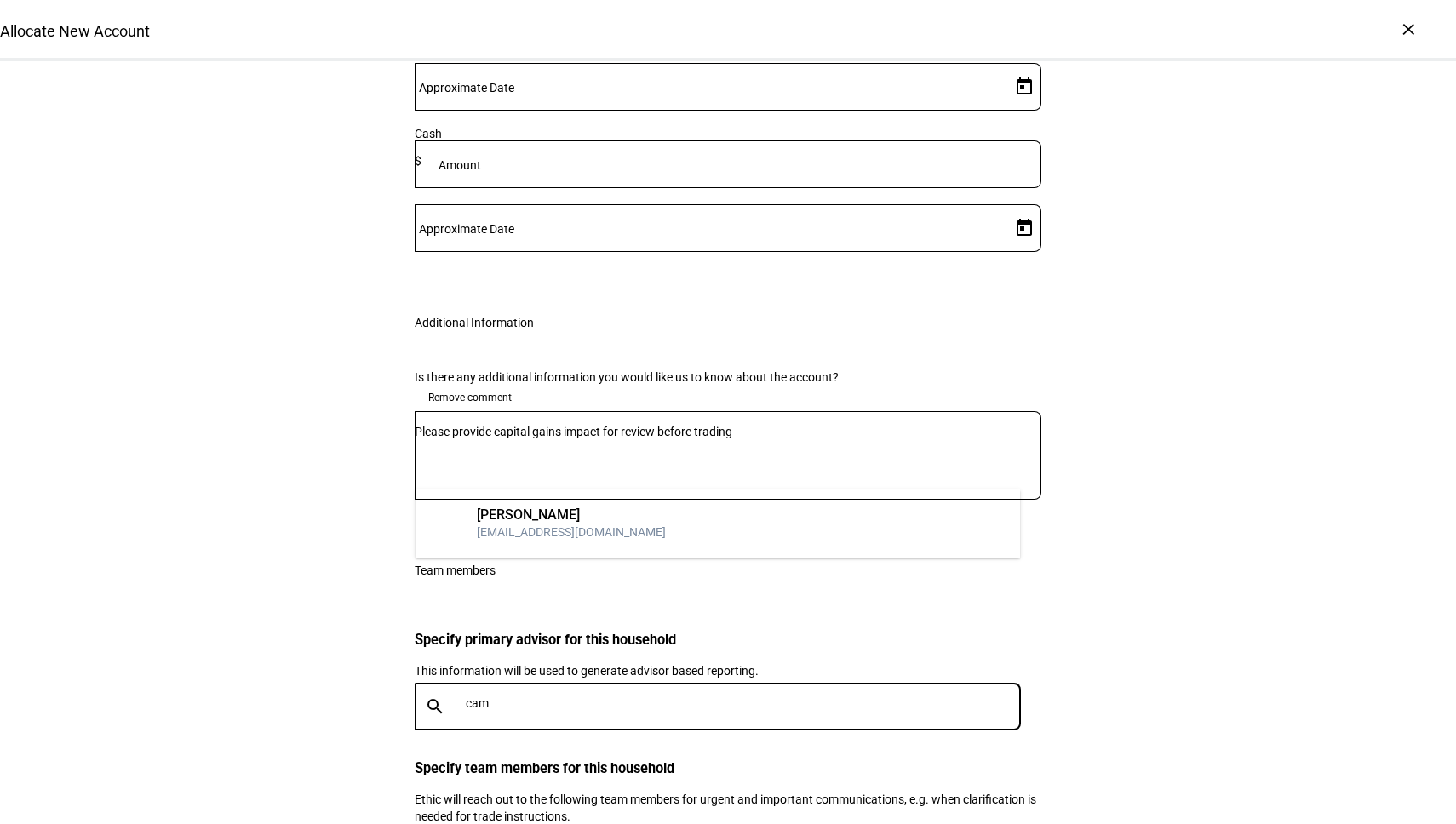
type input "cam"
click at [621, 524] on div "[EMAIL_ADDRESS][DOMAIN_NAME]" at bounding box center [571, 532] width 189 height 17
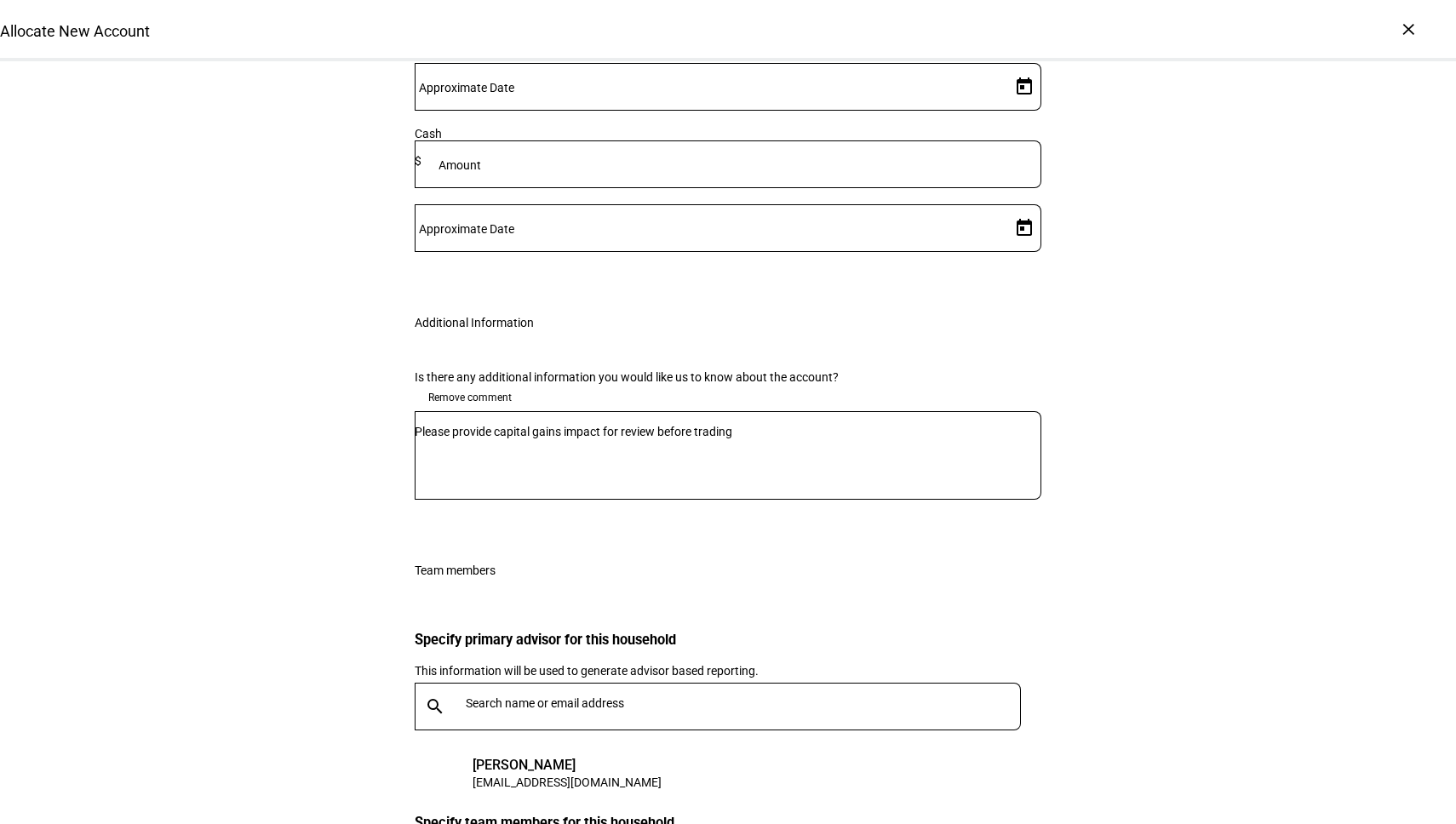
type input "mj"
click at [546, 736] on div "[EMAIL_ADDRESS][DOMAIN_NAME]" at bounding box center [571, 742] width 189 height 17
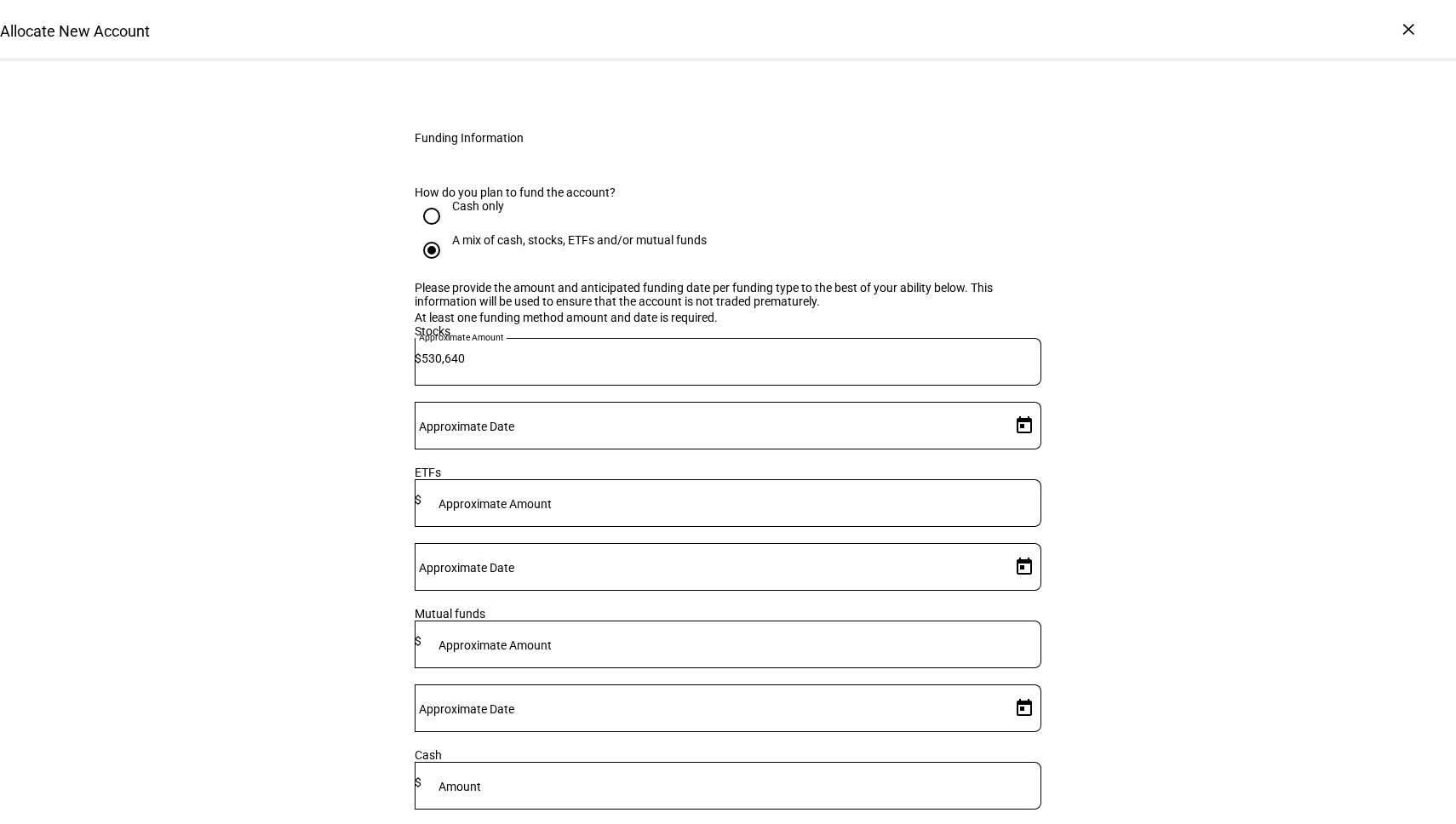
scroll to position [2111, 0]
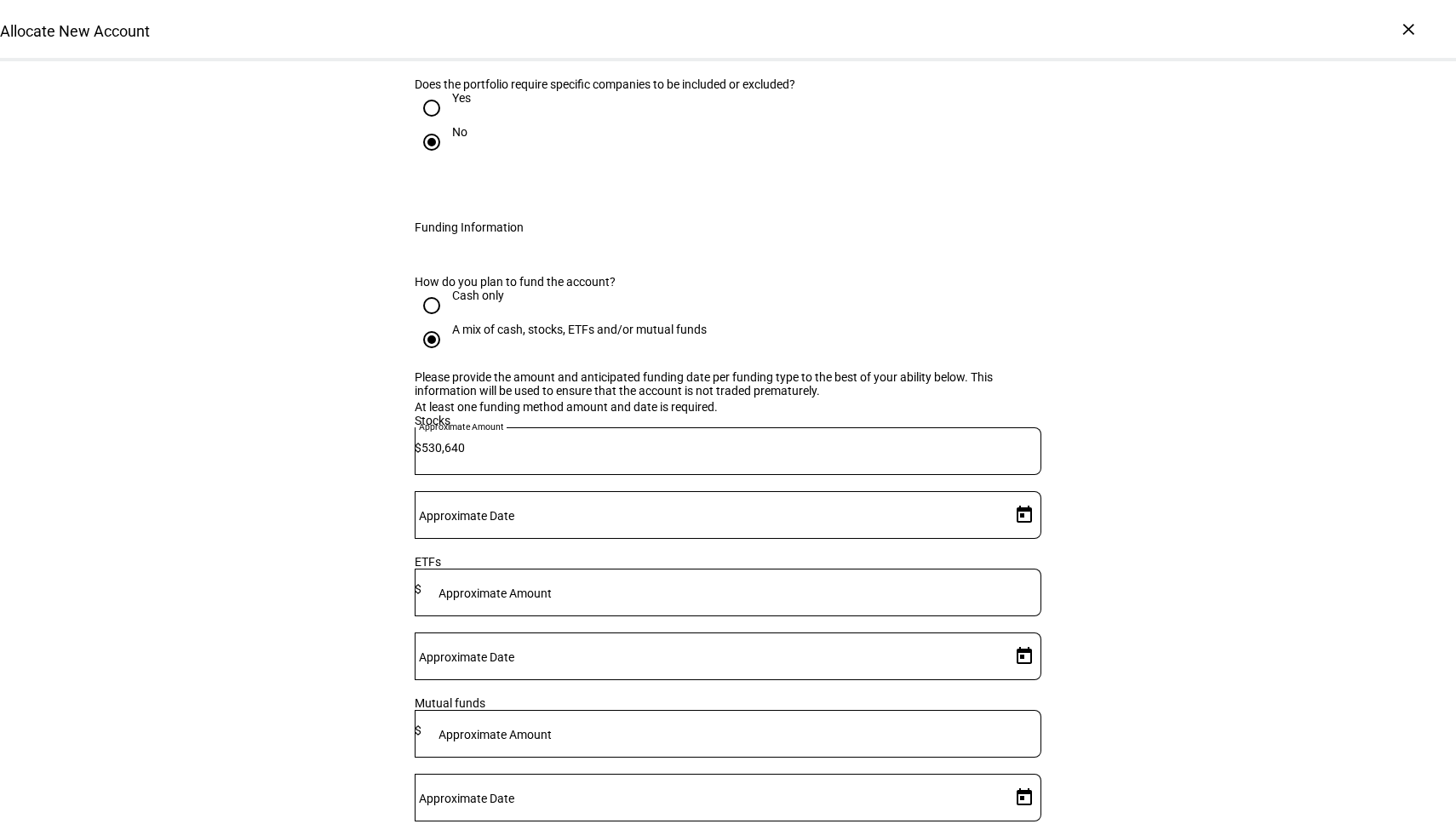
click at [917, 491] on div at bounding box center [709, 515] width 590 height 47
click at [916, 505] on input "Approximate Date" at bounding box center [709, 512] width 590 height 14
click at [1024, 565] on span "3" at bounding box center [1020, 563] width 31 height 31
type input "[DATE]"
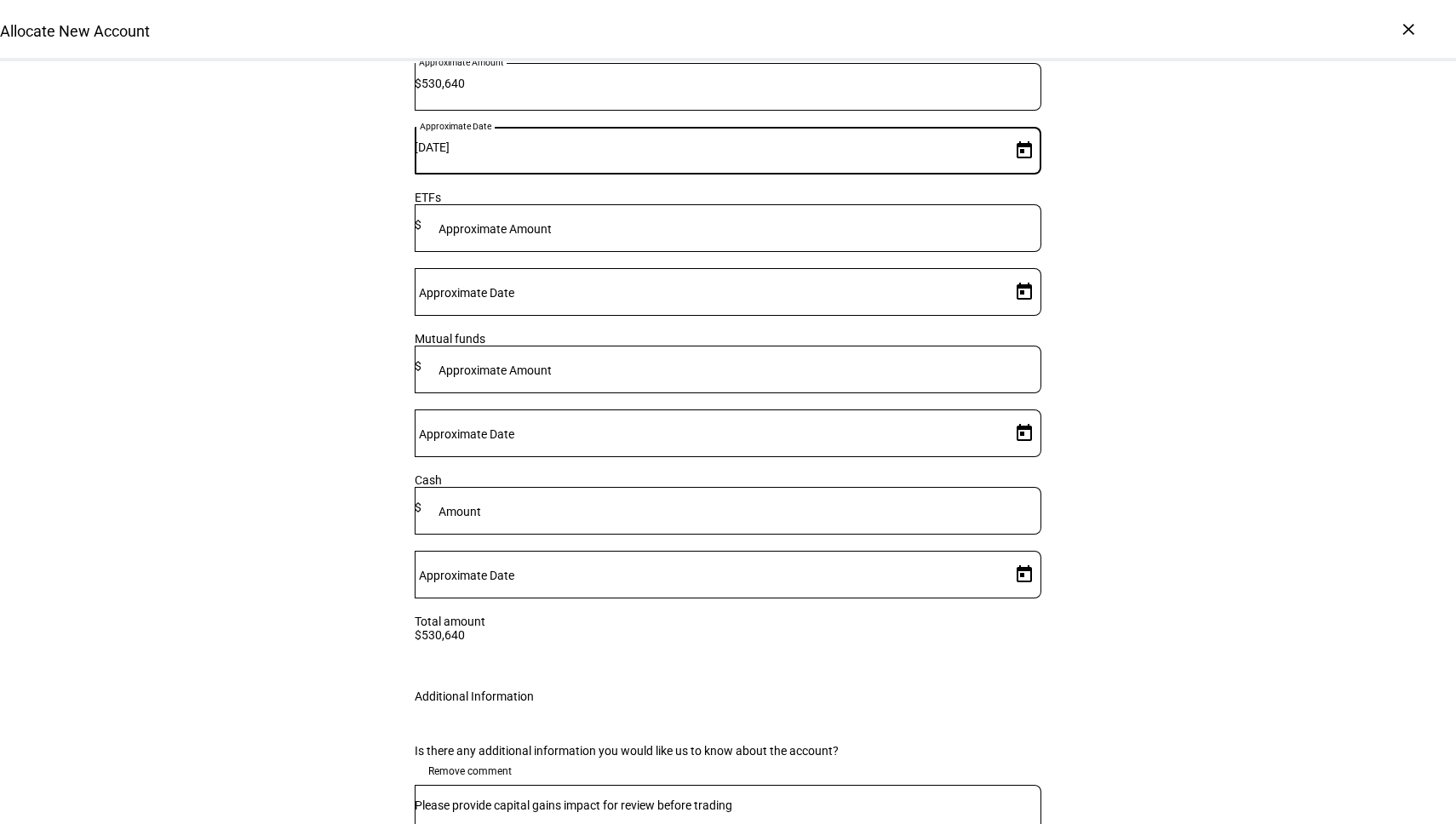
scroll to position [2917, 0]
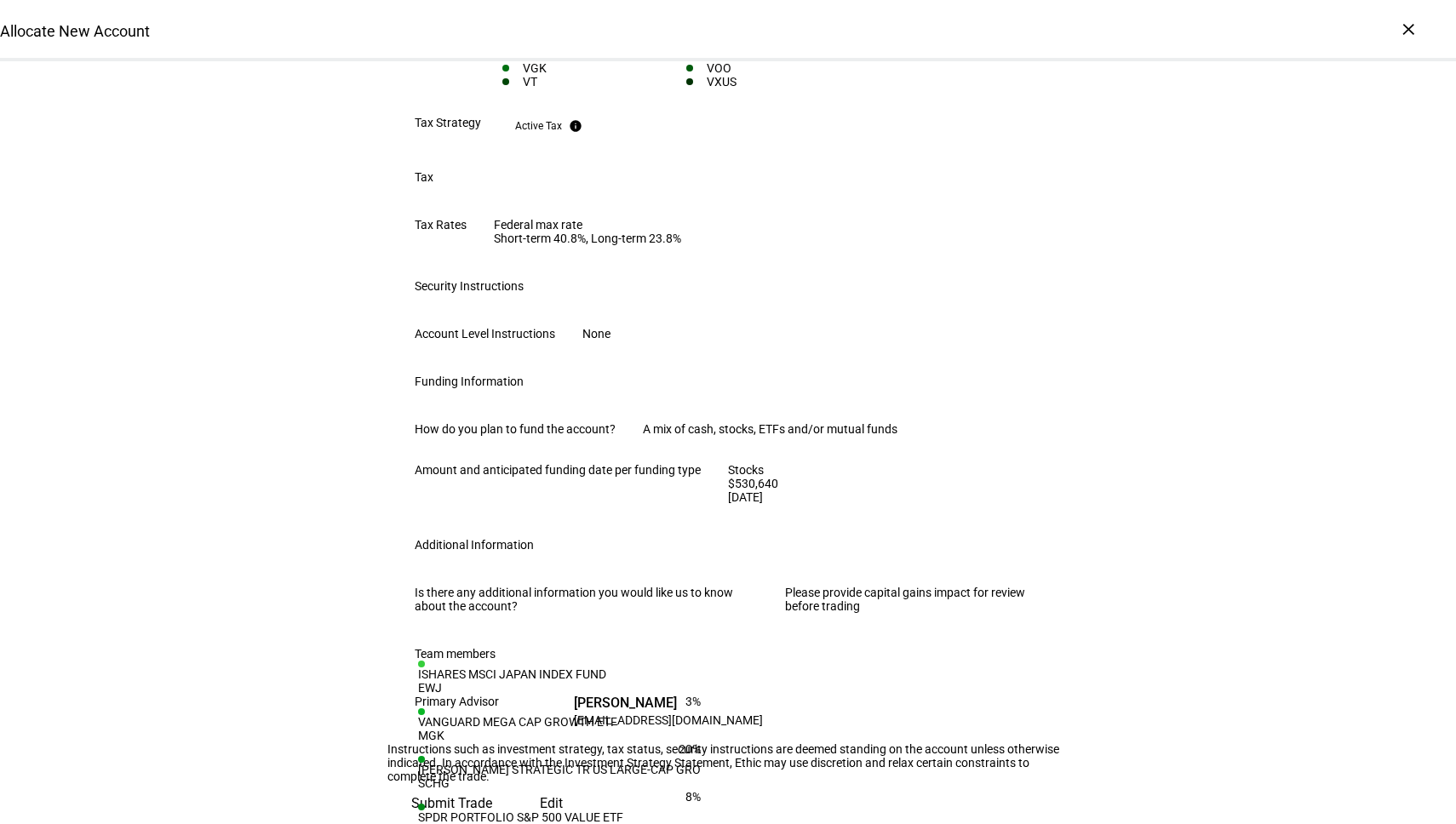
scroll to position [969, 0]
click at [492, 784] on span "Submit Trade" at bounding box center [452, 804] width 81 height 41
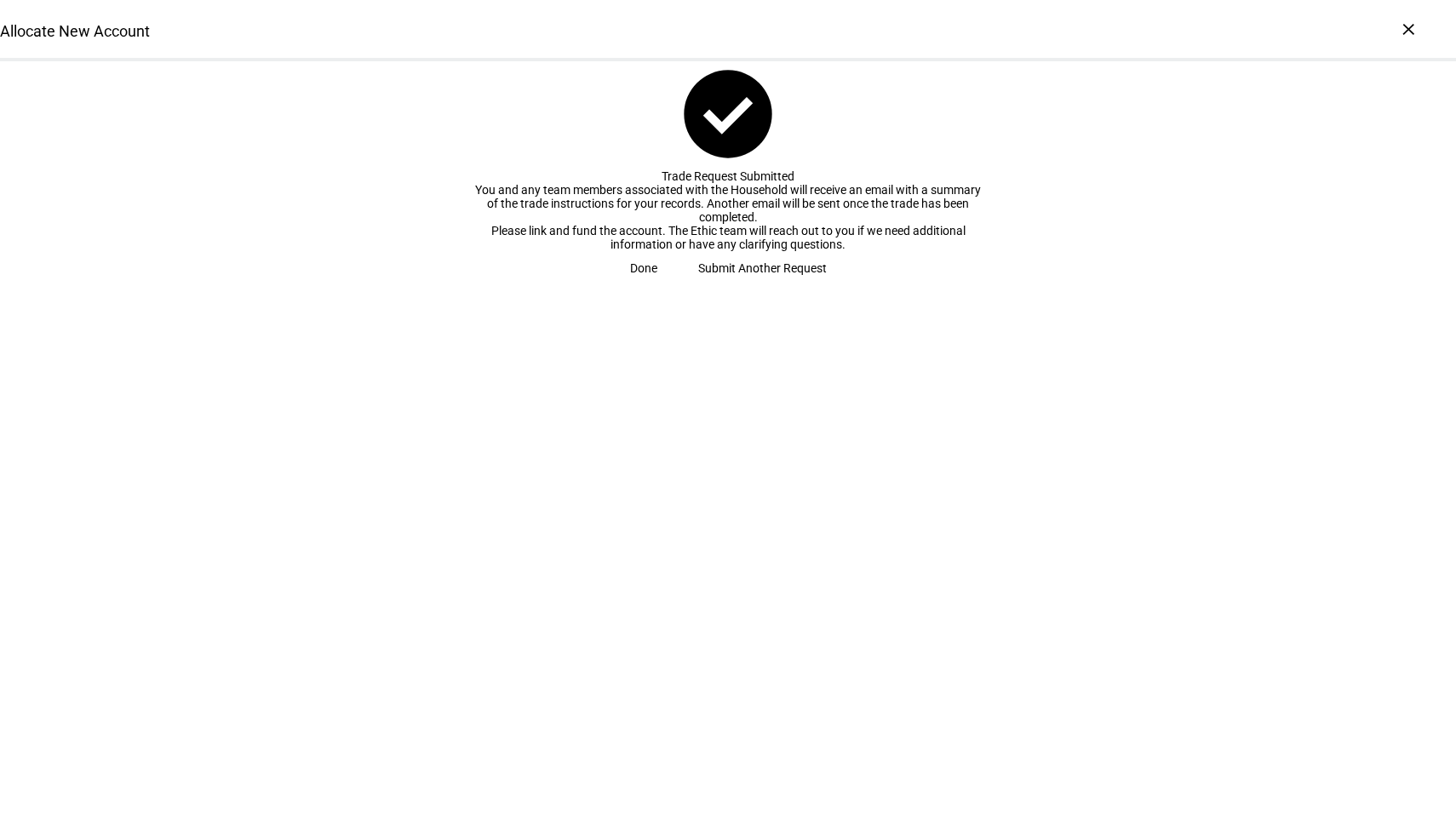
click at [658, 285] on span "Done" at bounding box center [644, 268] width 28 height 34
